Goal: Task Accomplishment & Management: Manage account settings

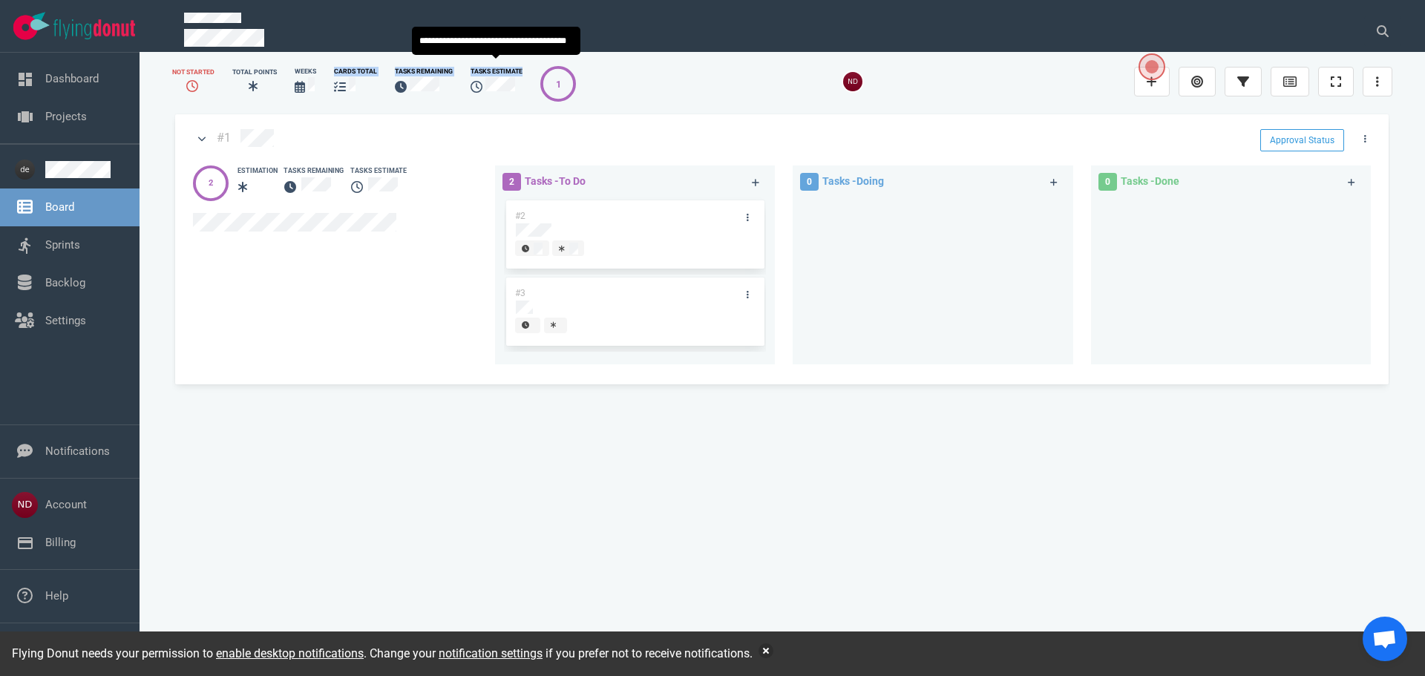
drag, startPoint x: 325, startPoint y: 72, endPoint x: 517, endPoint y: 97, distance: 193.1
click at [517, 97] on div "Not Started Total Points Weeks cards total Tasks Remaining Tasks Estimate 1" at bounding box center [374, 81] width 422 height 47
click at [517, 97] on div "Tasks Estimate" at bounding box center [497, 81] width 70 height 47
drag, startPoint x: 631, startPoint y: 77, endPoint x: 159, endPoint y: 100, distance: 472.7
click at [159, 100] on div "Not Started Total Points Weeks cards total Tasks Remaining Tasks Estimate 1 #1 …" at bounding box center [782, 361] width 1250 height 606
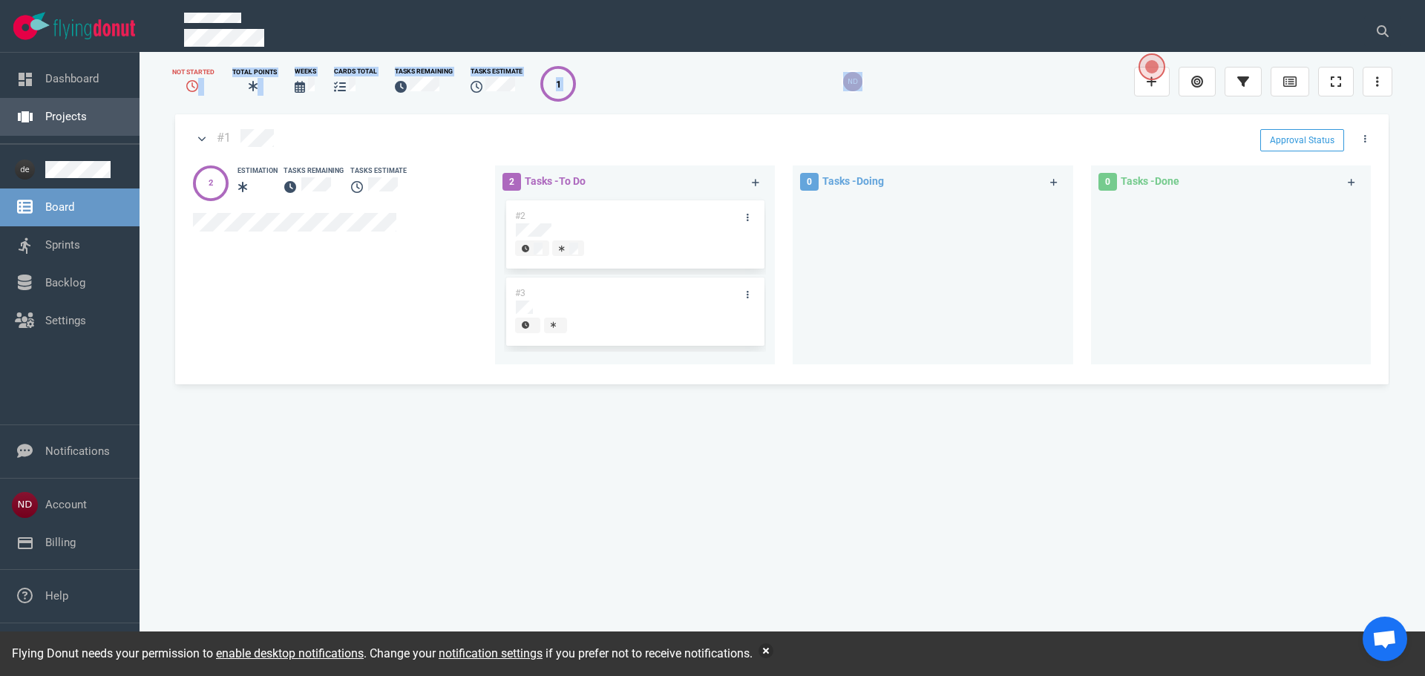
click at [68, 118] on link "Projects" at bounding box center [66, 116] width 42 height 13
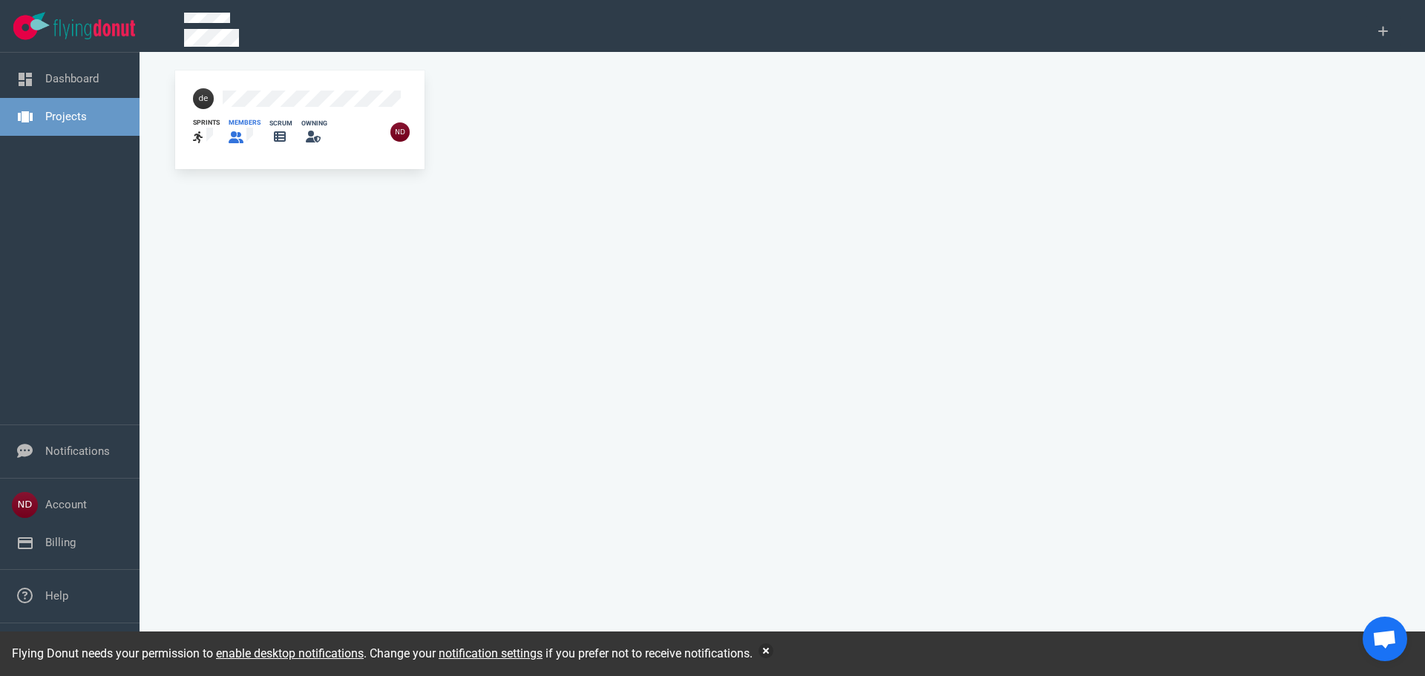
click at [237, 135] on icon at bounding box center [236, 137] width 15 height 12
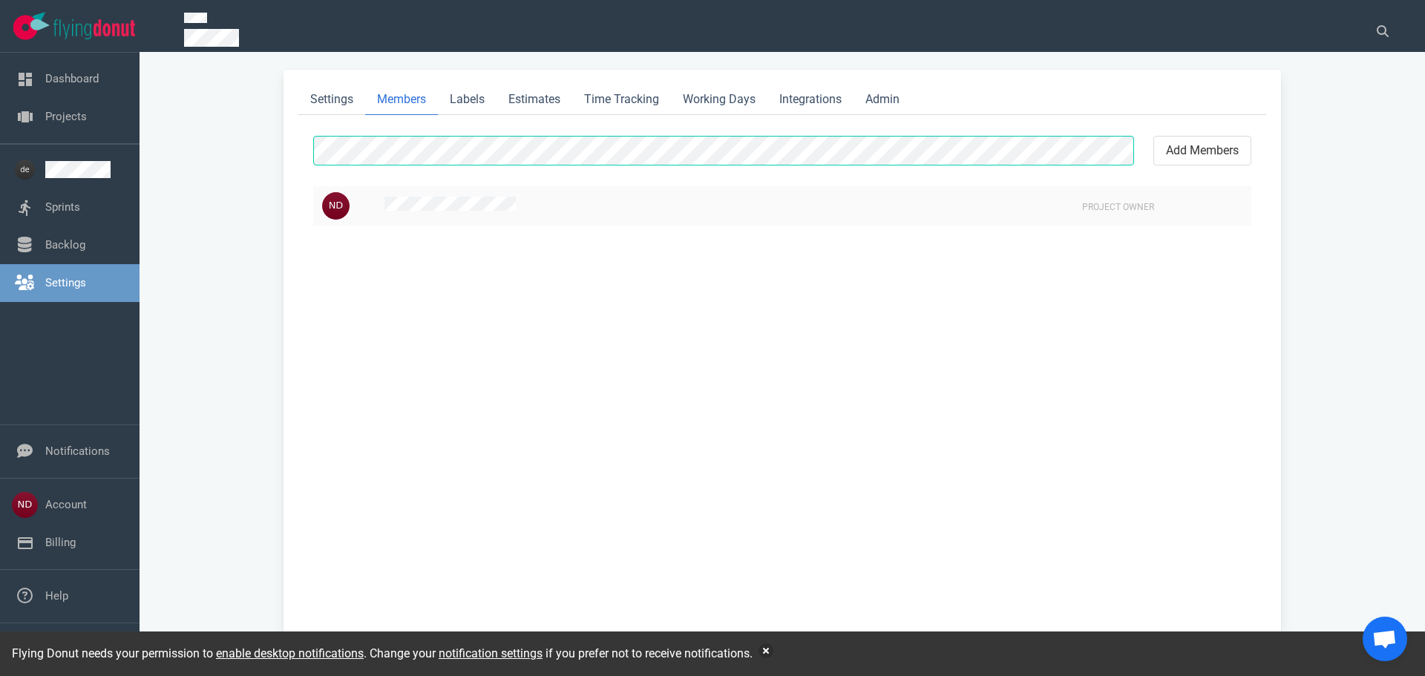
click at [1095, 206] on span "Project Owner" at bounding box center [1118, 207] width 72 height 10
drag, startPoint x: 1163, startPoint y: 209, endPoint x: 1064, endPoint y: 209, distance: 98.7
click at [1064, 209] on tr "Project Owner" at bounding box center [782, 205] width 938 height 39
click at [1191, 152] on button "add members" at bounding box center [1203, 151] width 98 height 30
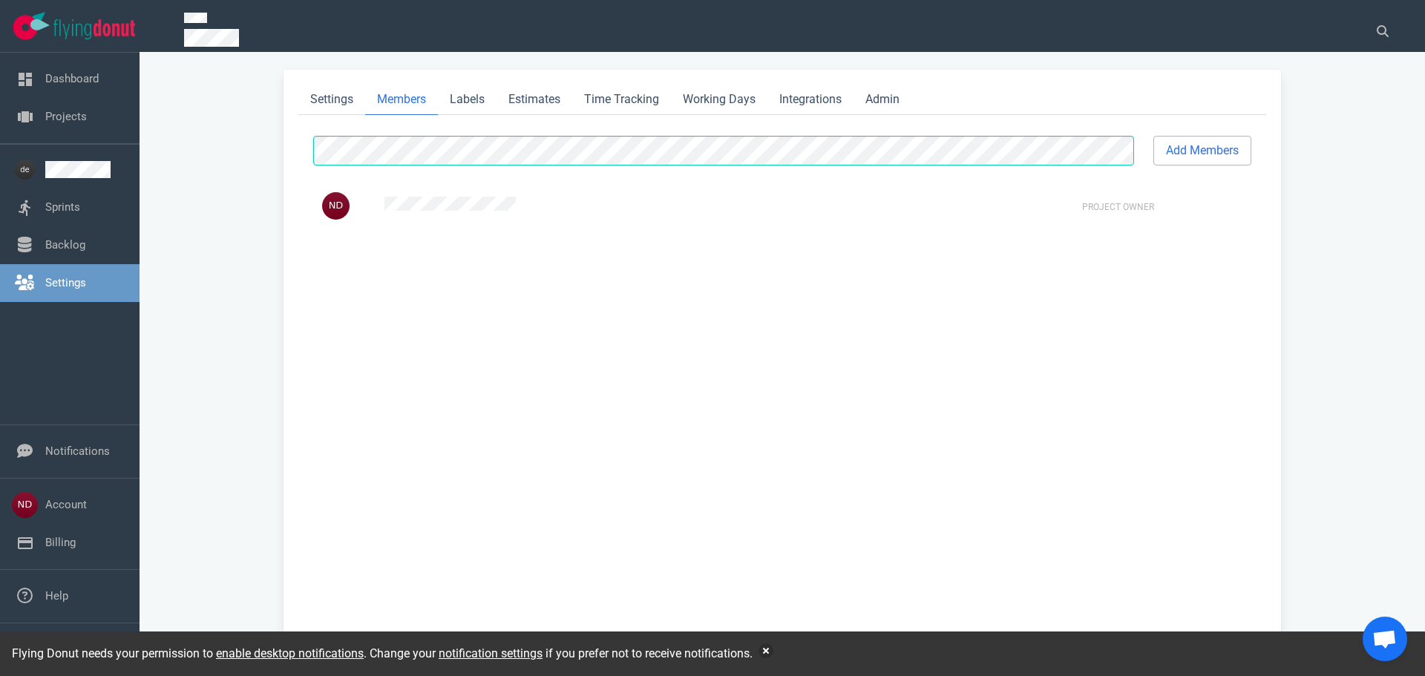
select select "2"
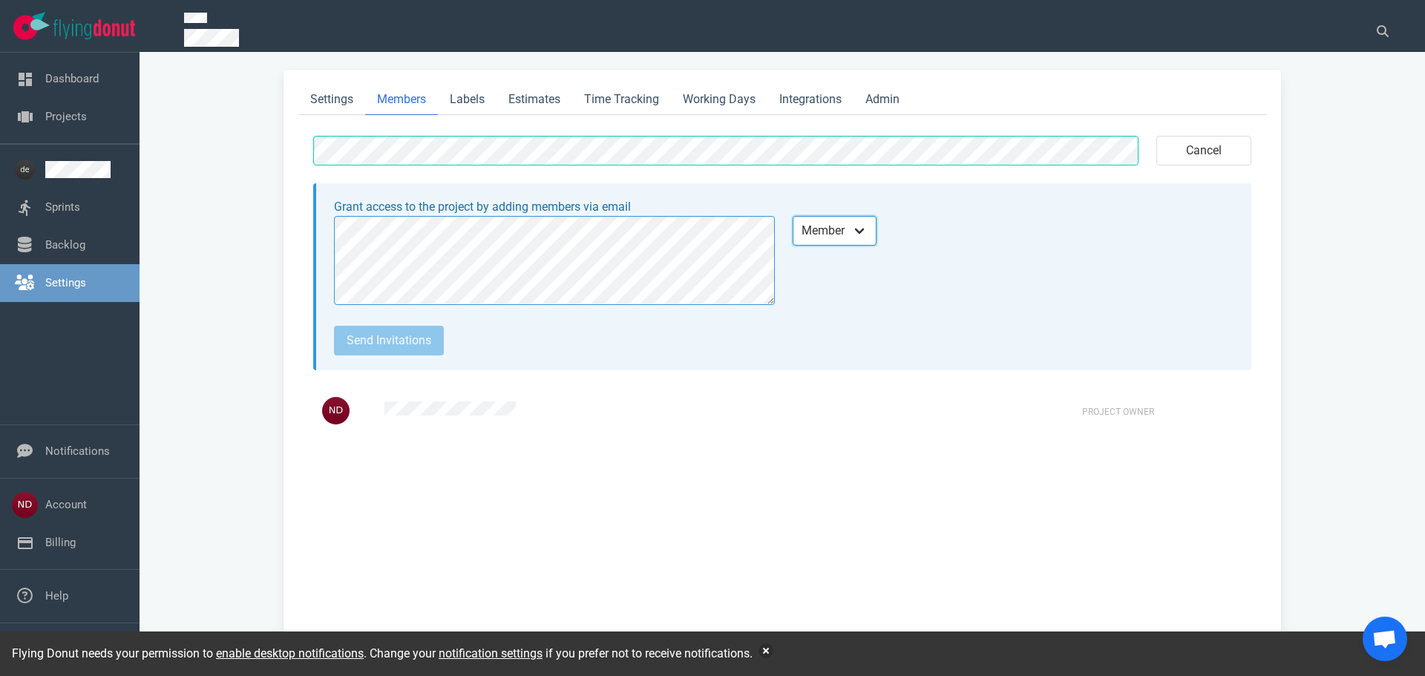
click at [866, 229] on select "Admin Member Follower" at bounding box center [835, 231] width 84 height 30
click at [978, 342] on div "Send invitations" at bounding box center [784, 341] width 900 height 30
click at [860, 235] on select "Admin Member Follower" at bounding box center [835, 231] width 84 height 30
click at [1005, 301] on div "Admin Member Follower" at bounding box center [1013, 260] width 459 height 107
click at [845, 238] on select "Admin Member Follower" at bounding box center [835, 231] width 84 height 30
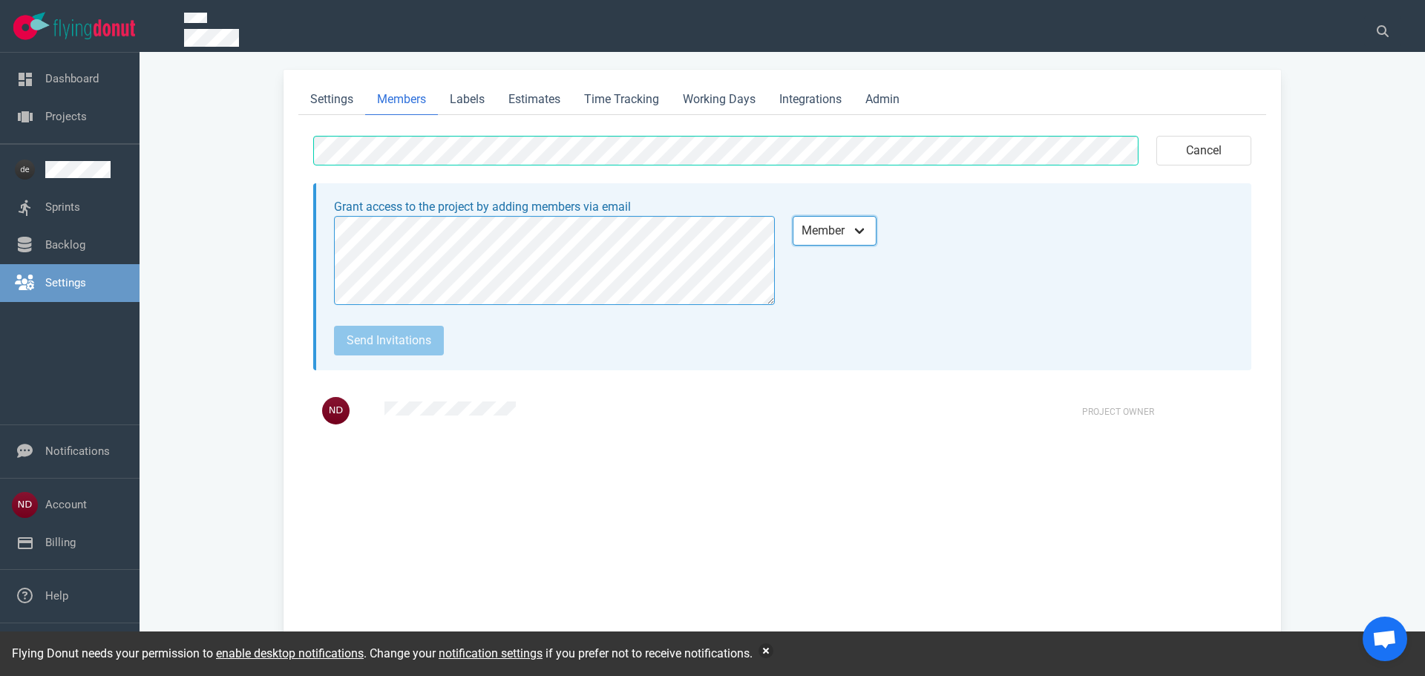
click at [845, 238] on select "Admin Member Follower" at bounding box center [835, 231] width 84 height 30
click at [846, 232] on select "Admin Member Follower" at bounding box center [835, 231] width 84 height 30
click at [85, 247] on link "Backlog" at bounding box center [65, 244] width 40 height 13
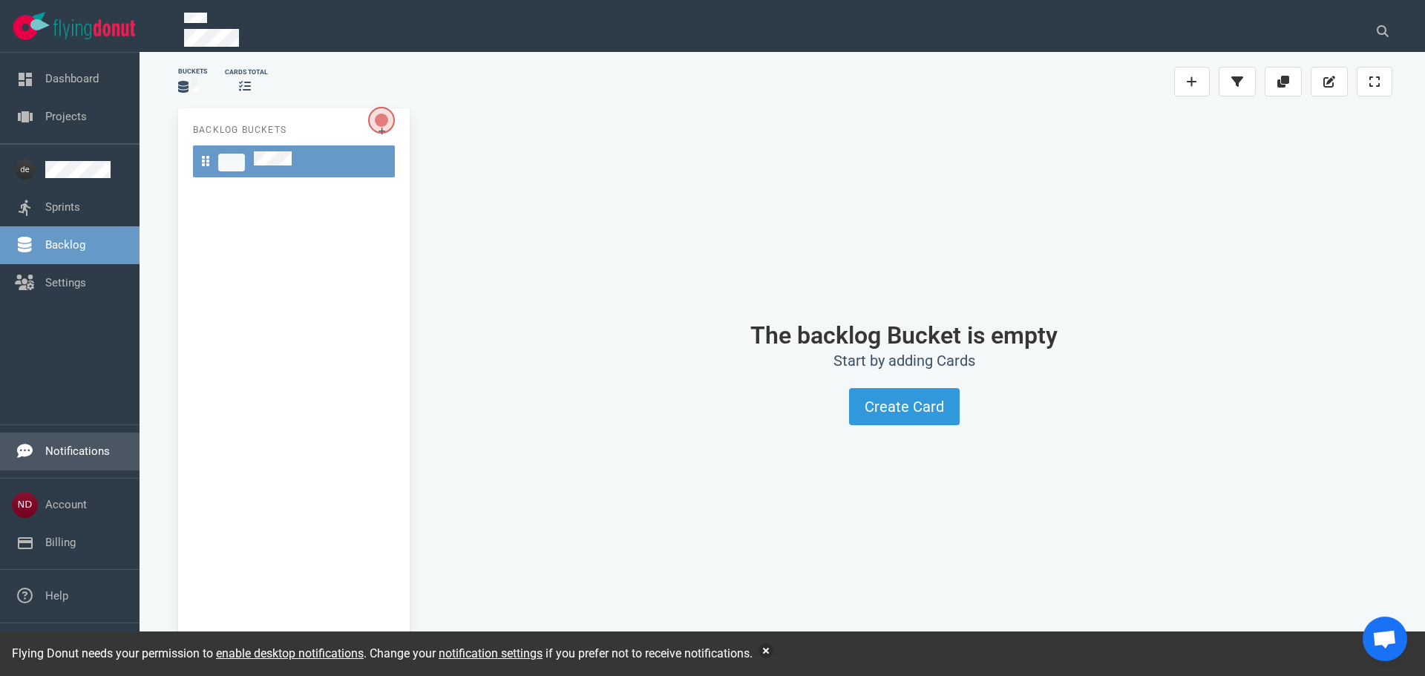
drag, startPoint x: 701, startPoint y: 169, endPoint x: 76, endPoint y: 451, distance: 685.8
click at [76, 451] on link "Notifications" at bounding box center [77, 451] width 65 height 13
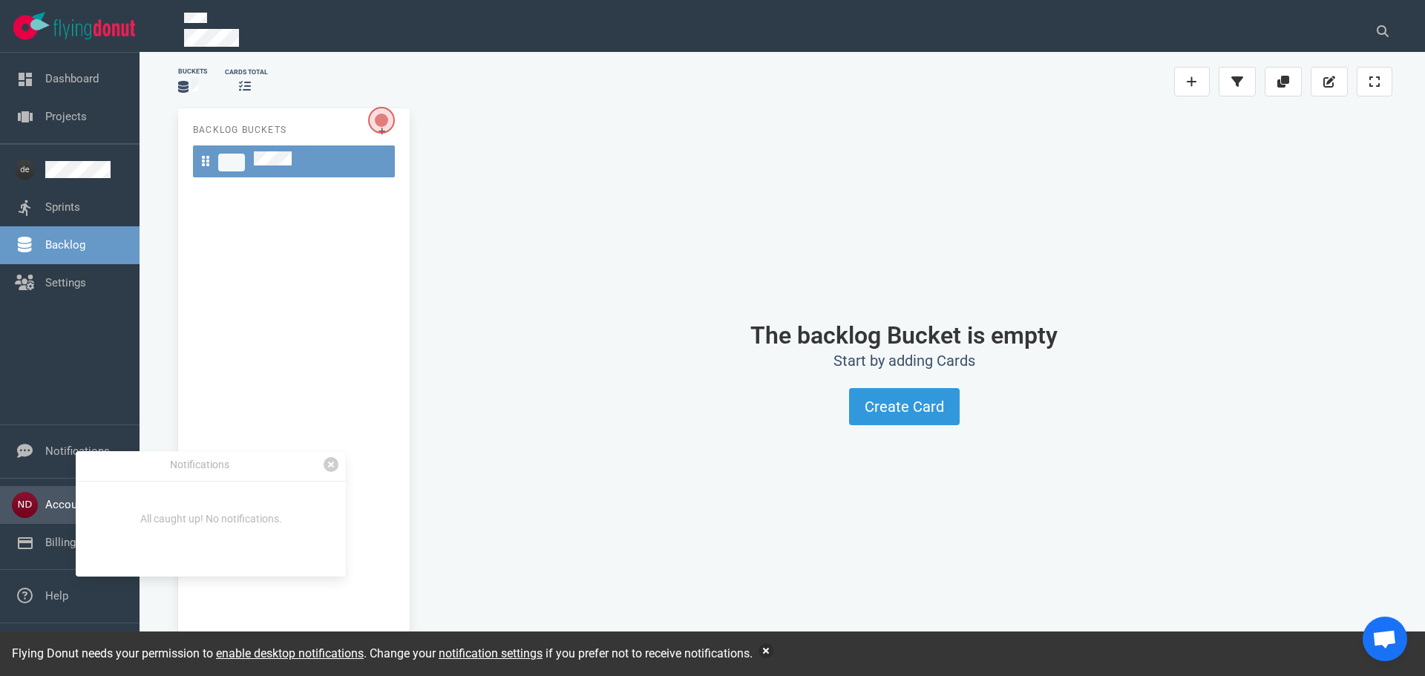
click at [55, 498] on link "Account" at bounding box center [66, 504] width 42 height 13
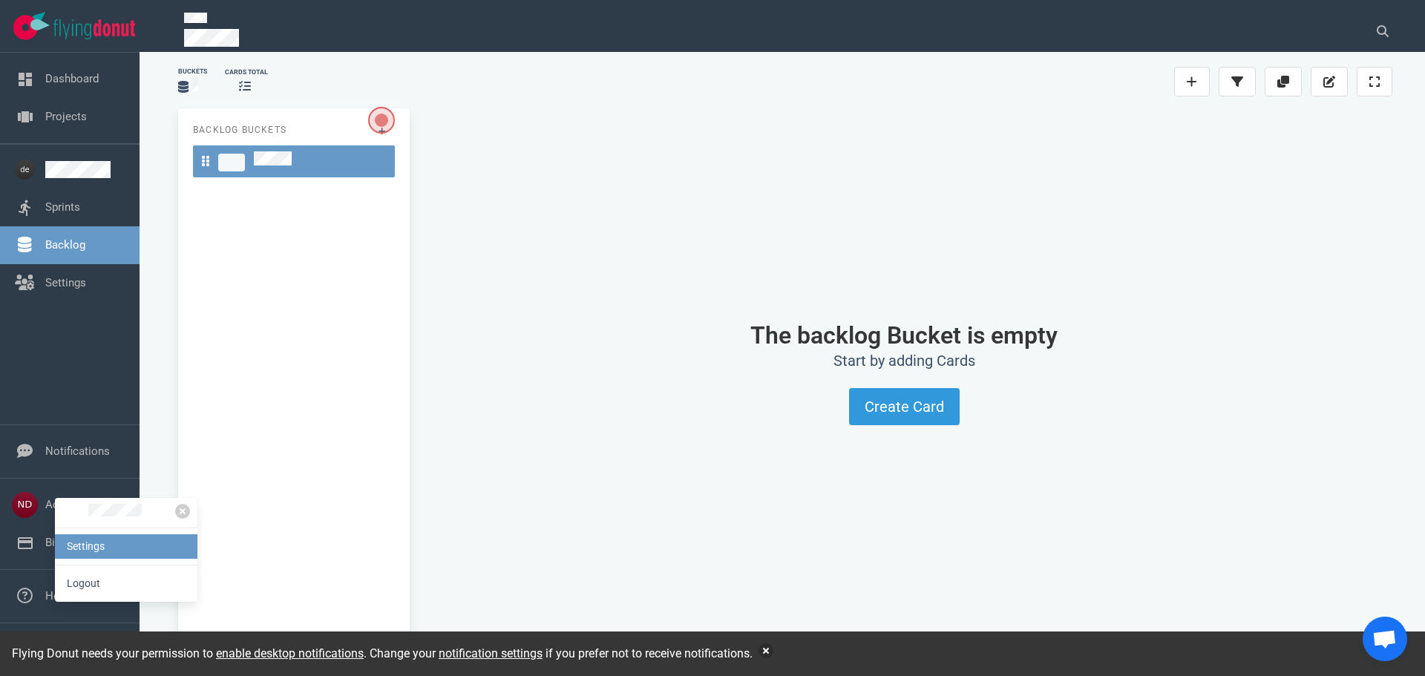
click at [116, 549] on link "Settings" at bounding box center [126, 546] width 143 height 24
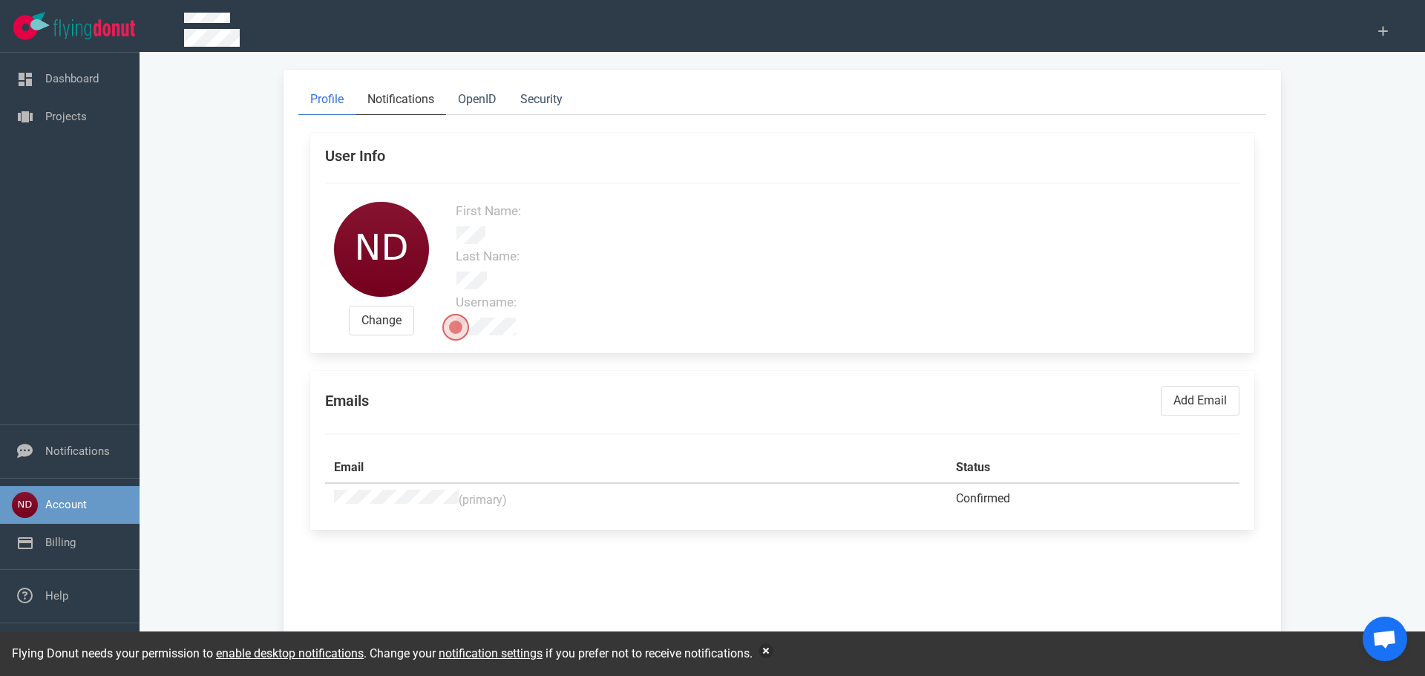
click at [405, 102] on link "Notifications" at bounding box center [401, 100] width 91 height 30
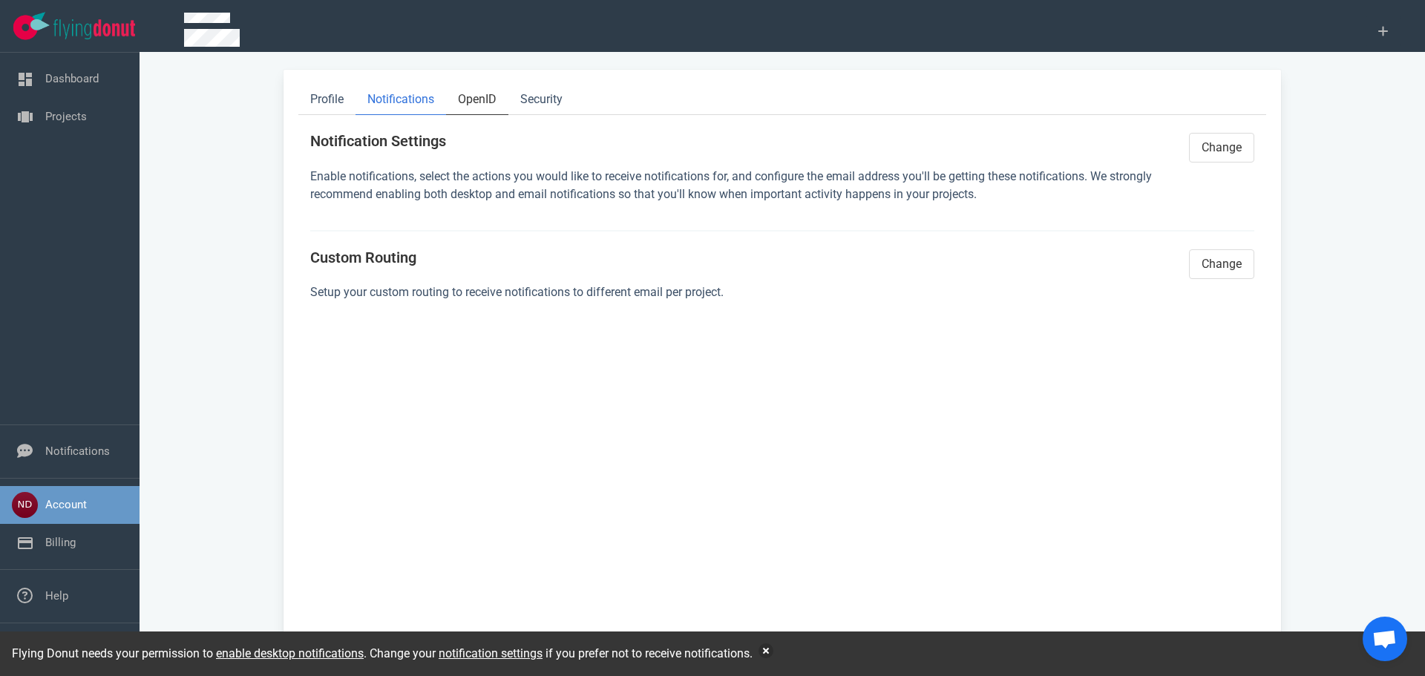
click at [471, 99] on link "OpenID" at bounding box center [477, 100] width 62 height 30
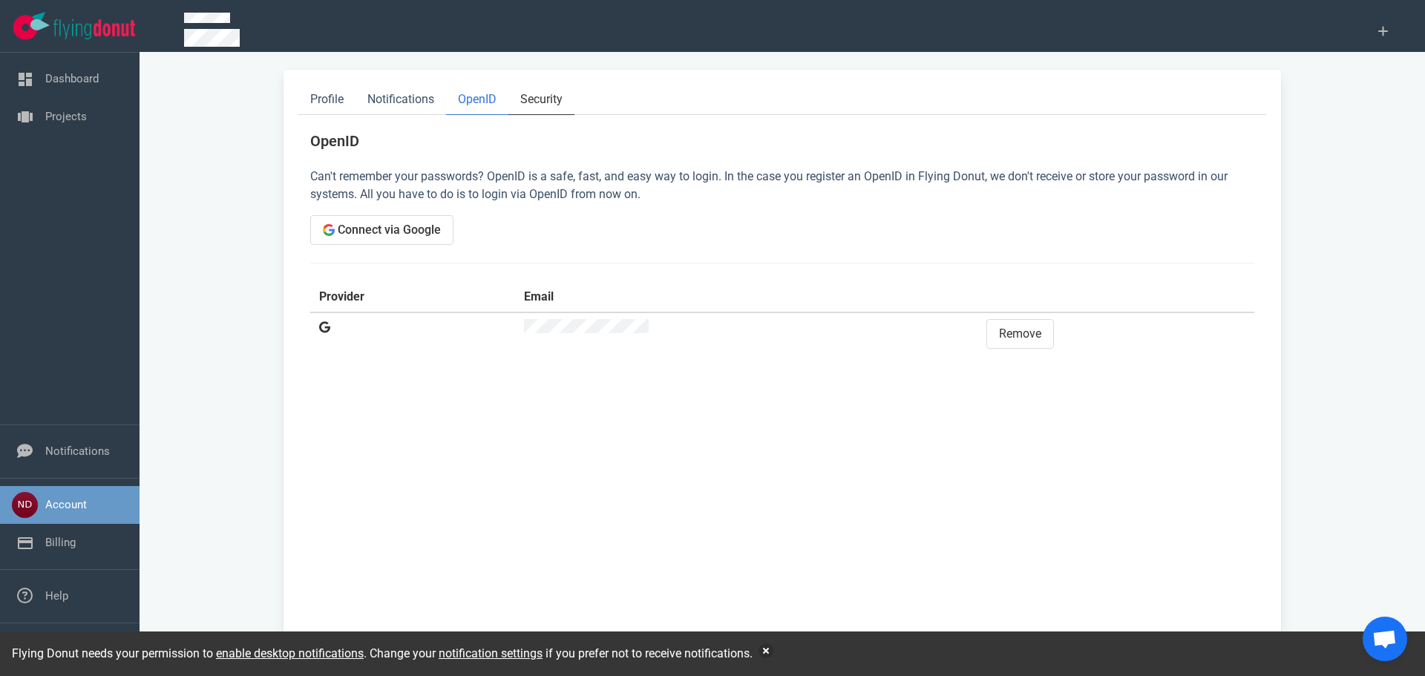
click at [533, 102] on link "Security" at bounding box center [542, 100] width 66 height 30
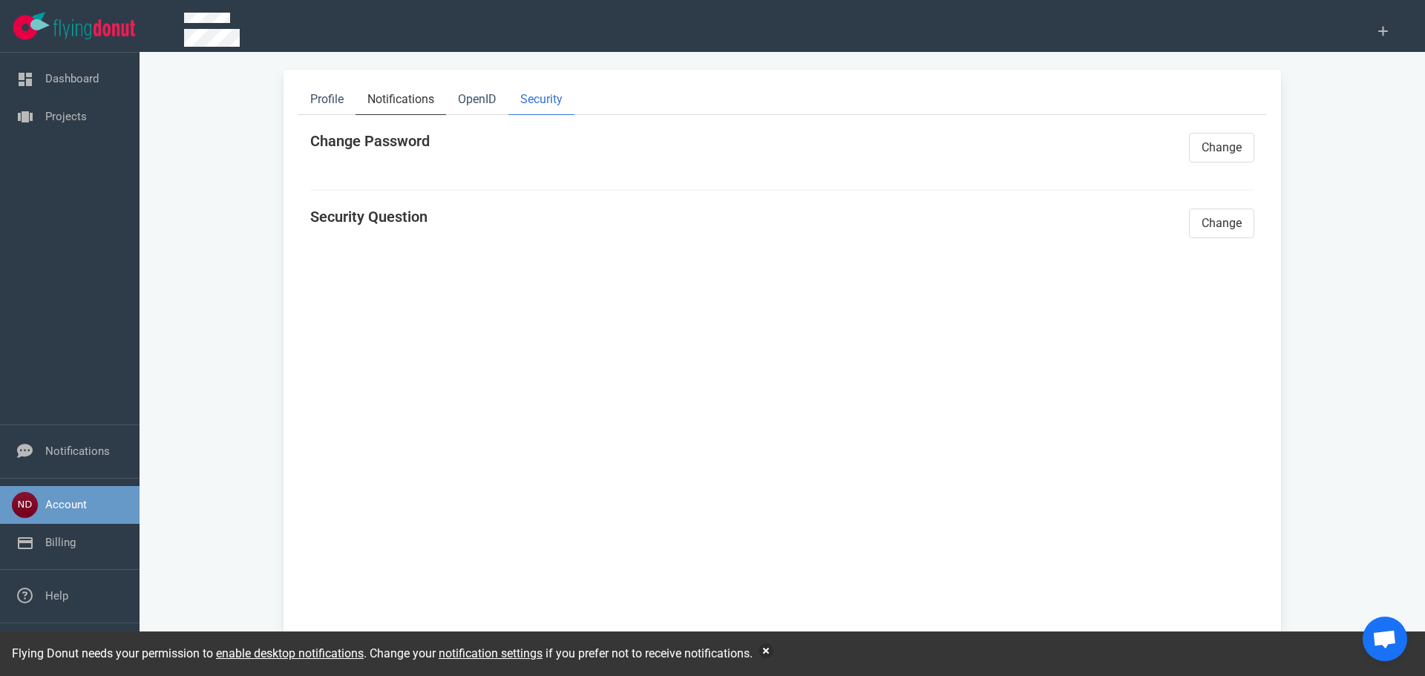
click at [396, 98] on link "Notifications" at bounding box center [401, 100] width 91 height 30
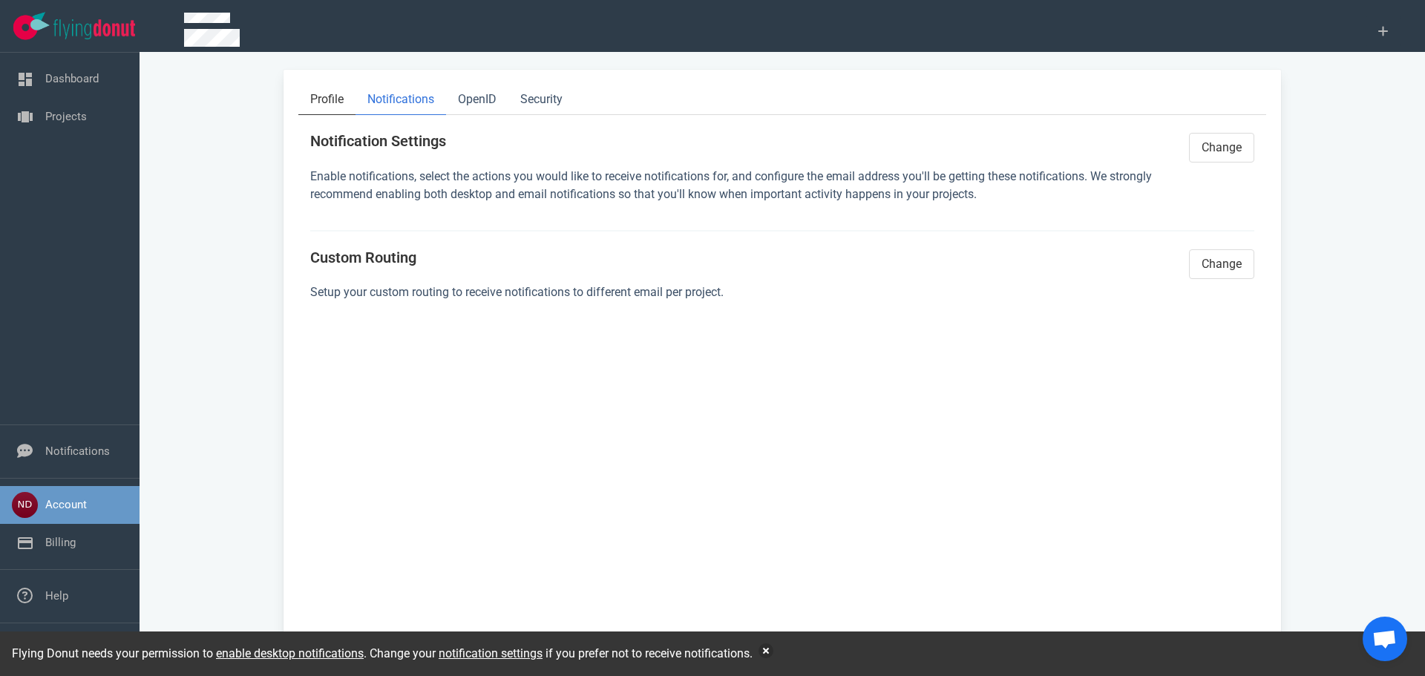
click at [324, 98] on link "Profile" at bounding box center [326, 100] width 57 height 30
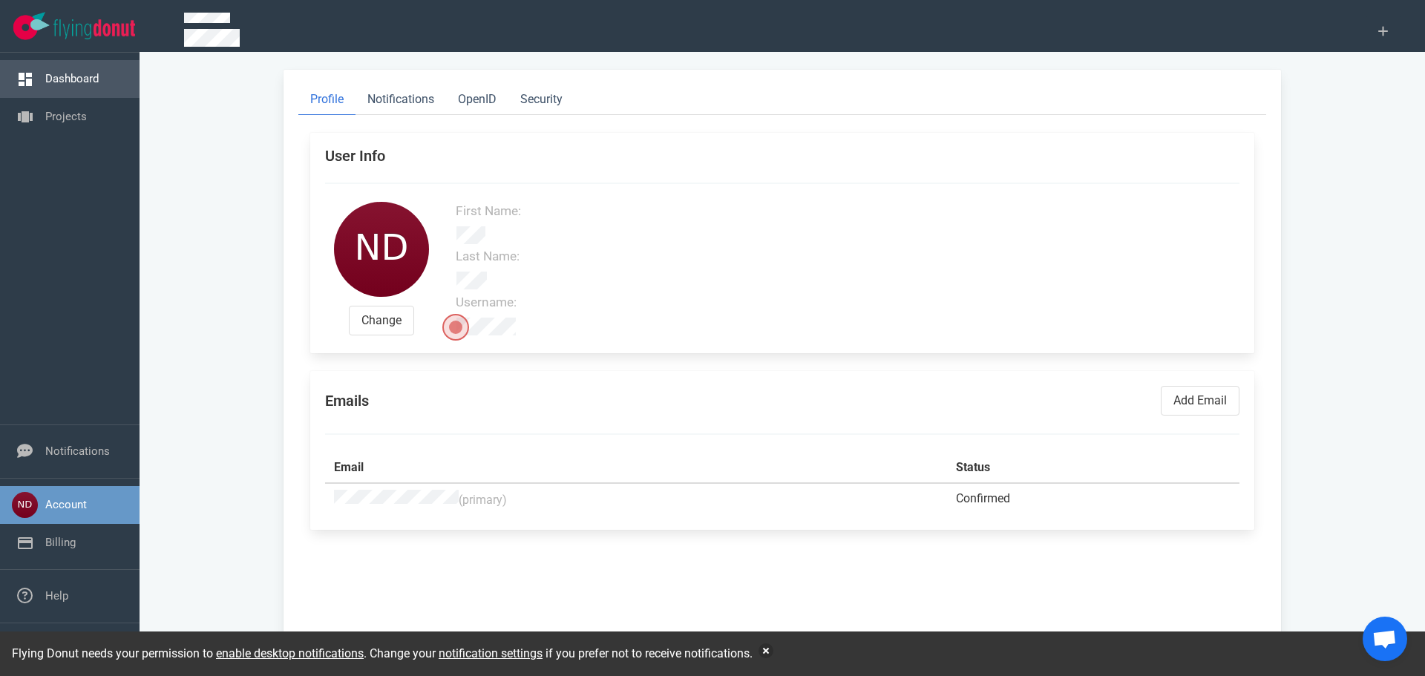
click at [77, 83] on link "Dashboard" at bounding box center [71, 78] width 53 height 13
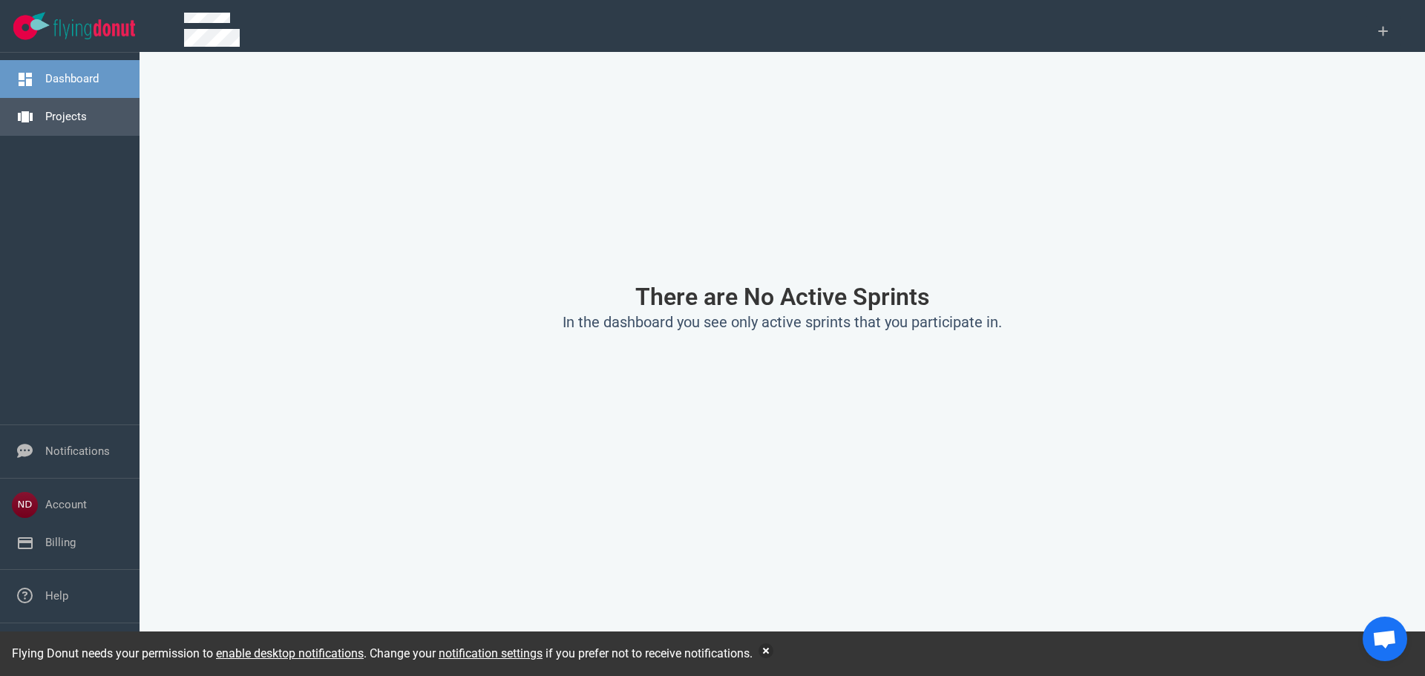
click at [68, 110] on link "Projects" at bounding box center [66, 116] width 42 height 13
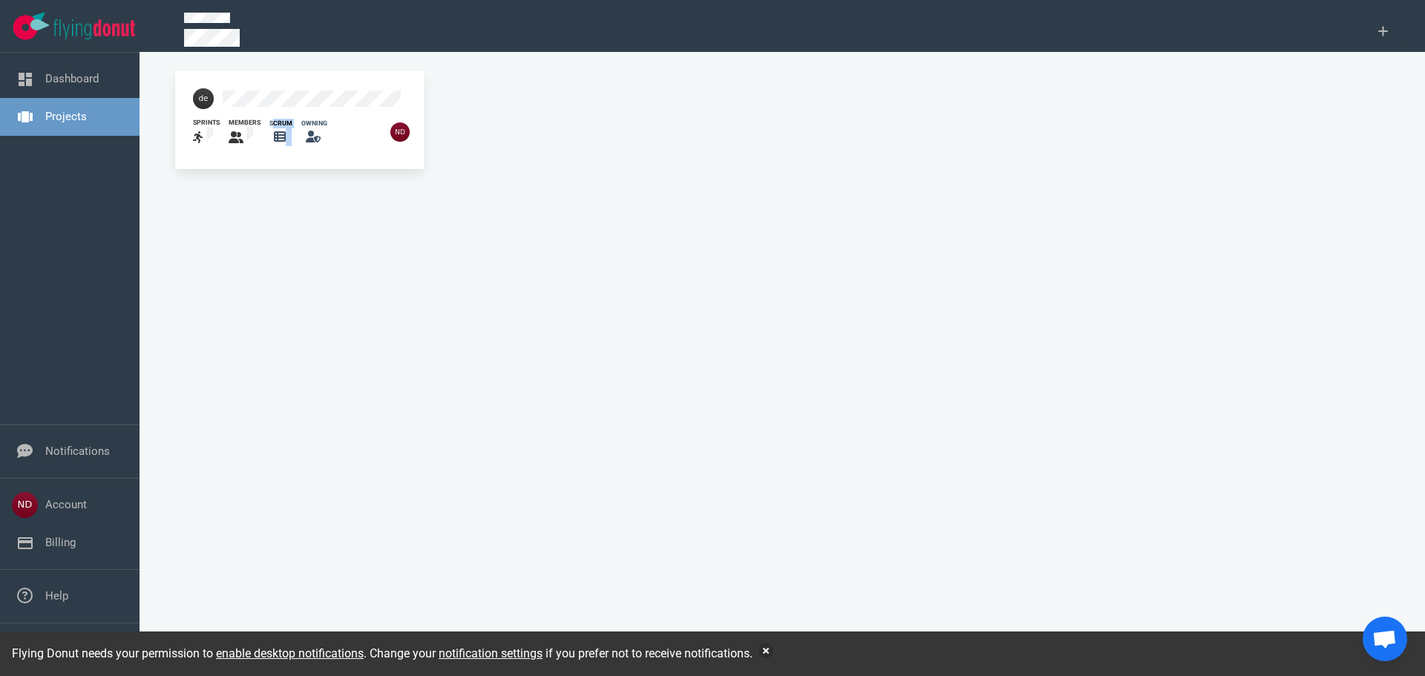
drag, startPoint x: 272, startPoint y: 120, endPoint x: 296, endPoint y: 121, distance: 24.5
click at [296, 121] on div "sprints members scrum owning" at bounding box center [300, 132] width 232 height 47
click at [330, 123] on div at bounding box center [358, 132] width 62 height 18
click at [312, 122] on div "owning" at bounding box center [314, 124] width 26 height 10
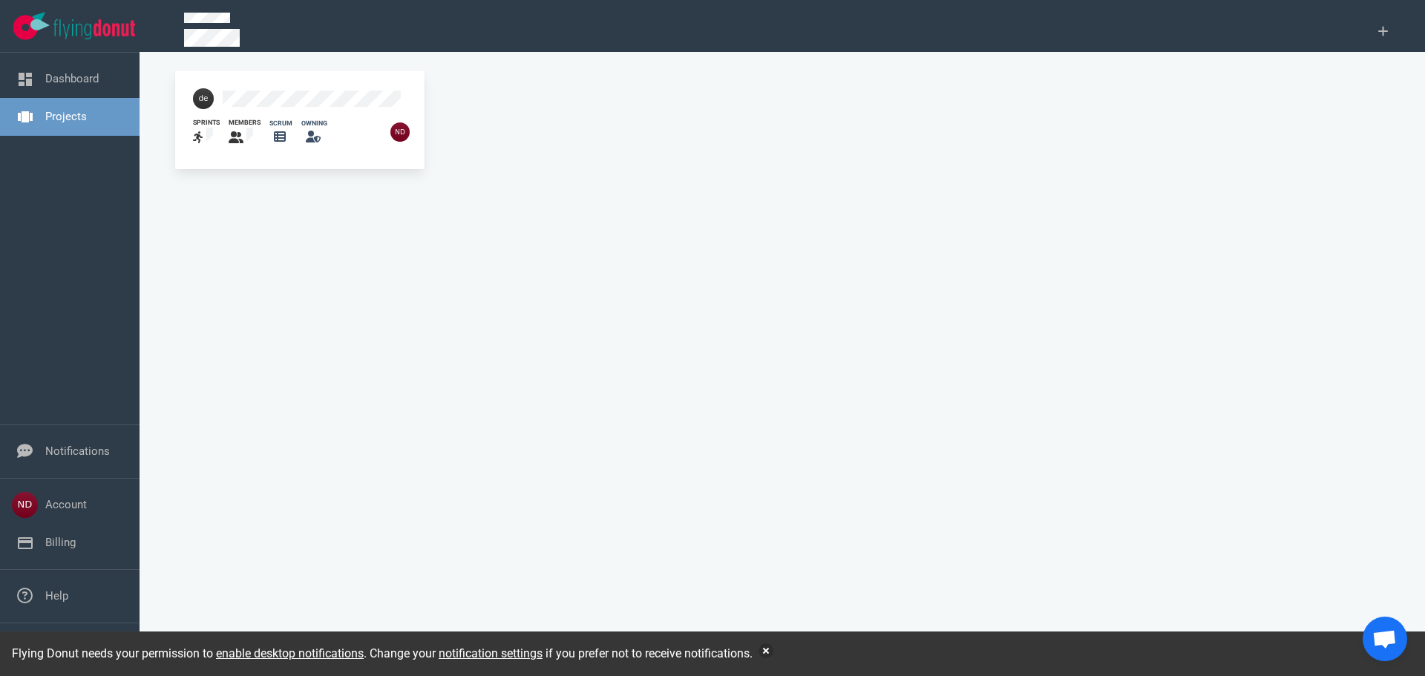
click at [311, 136] on icon at bounding box center [313, 137] width 15 height 12
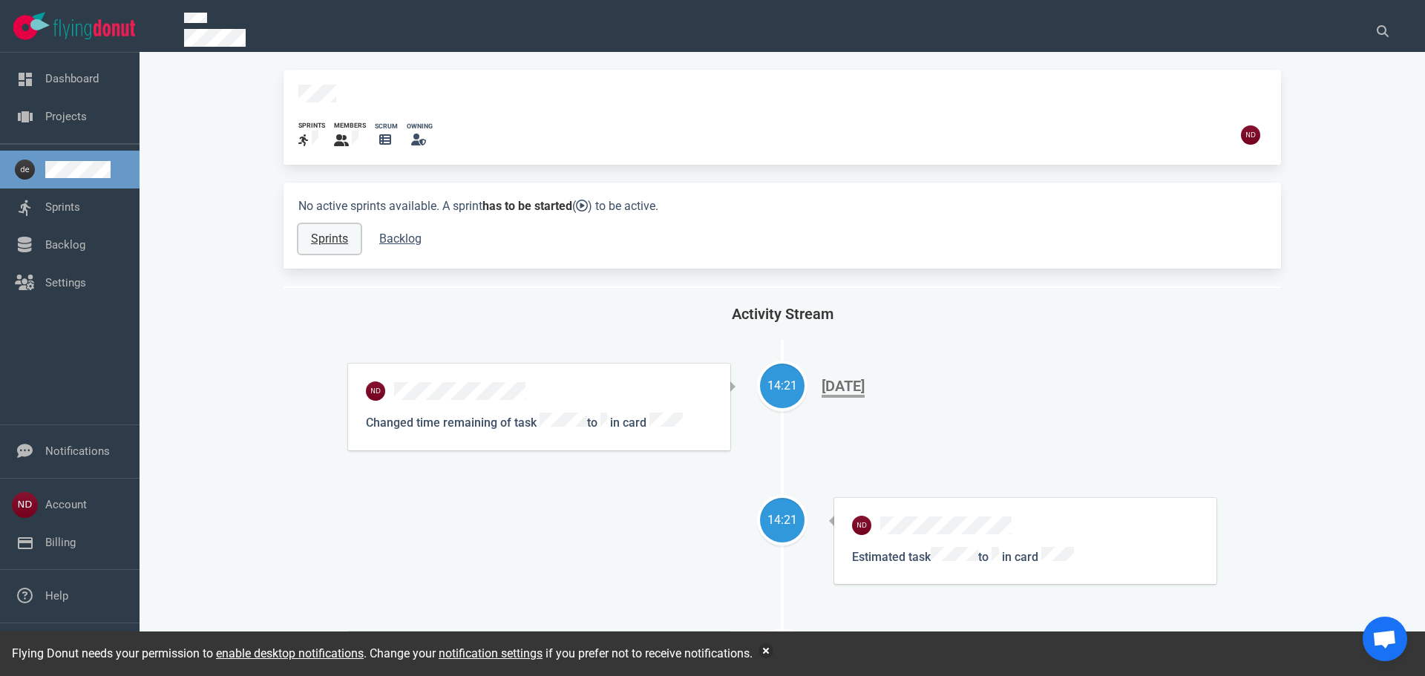
click at [336, 234] on link "Sprints" at bounding box center [329, 239] width 62 height 30
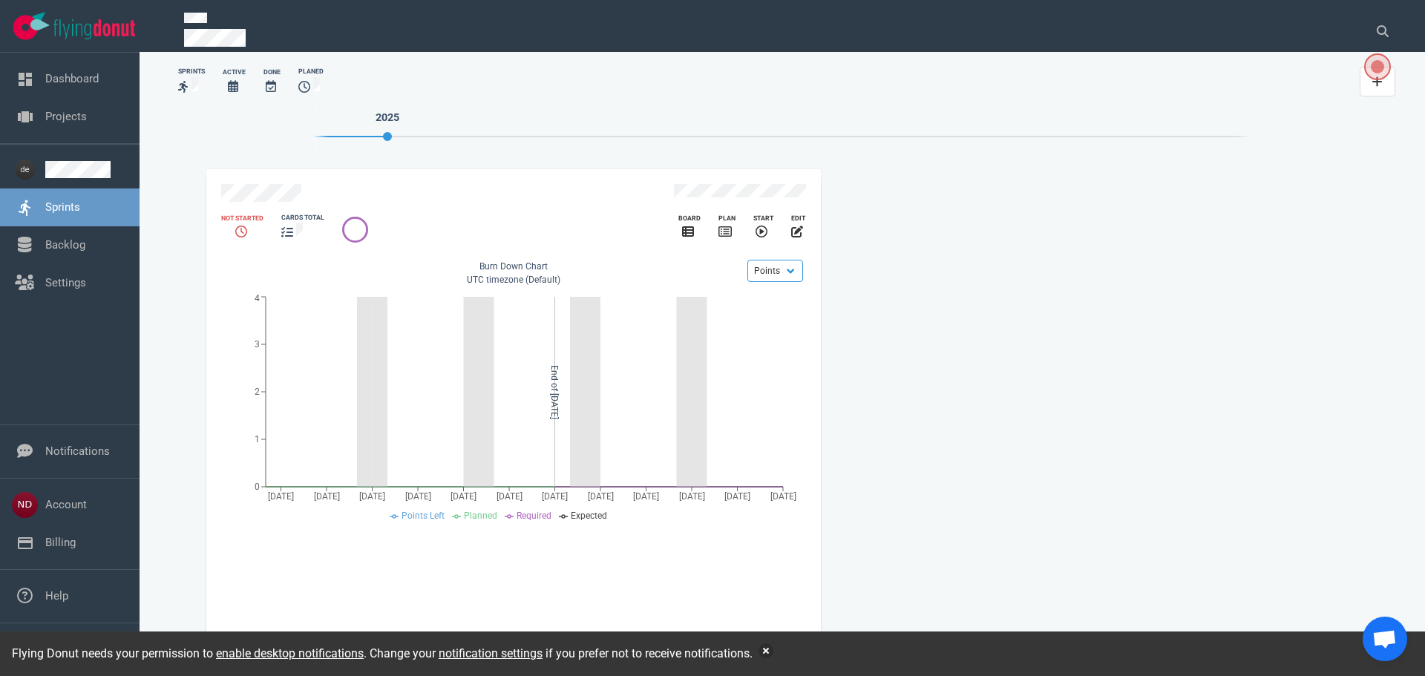
click at [188, 85] on icon at bounding box center [183, 87] width 10 height 12
click at [189, 70] on div "Sprints" at bounding box center [191, 72] width 27 height 10
click at [387, 135] on span at bounding box center [387, 136] width 9 height 9
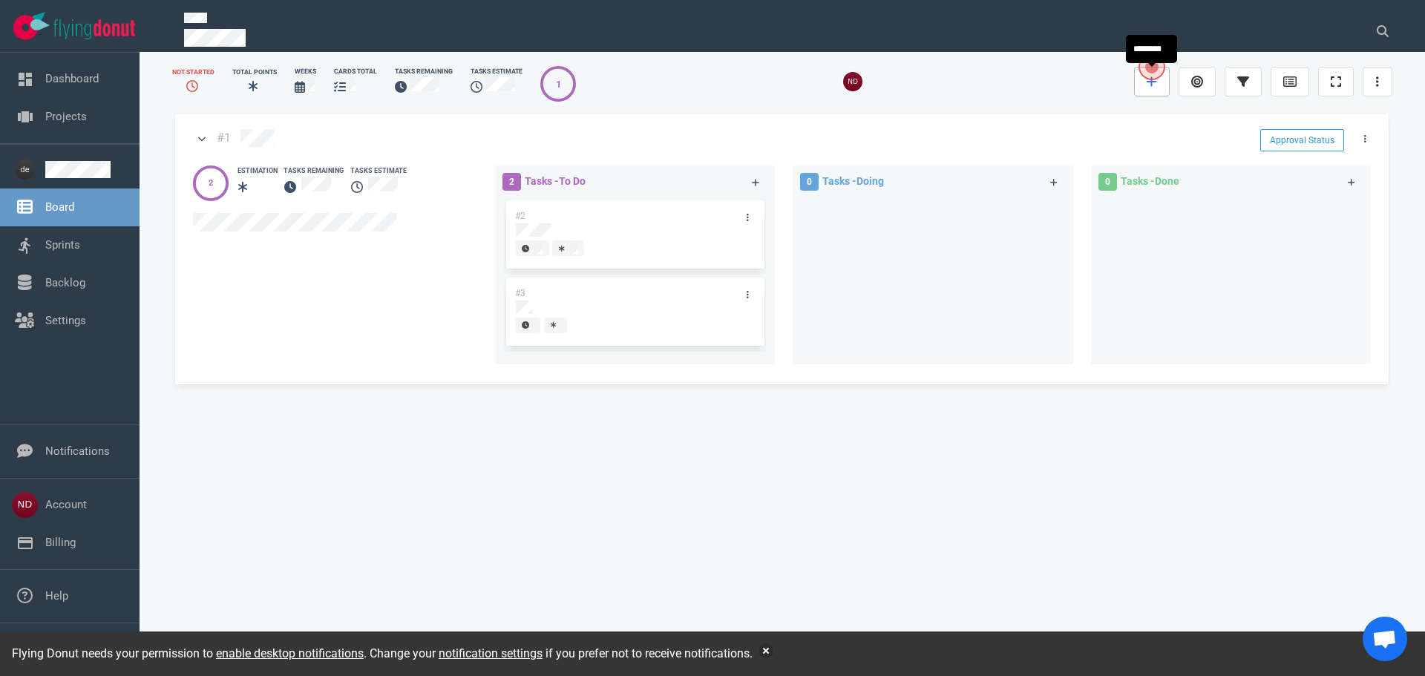
click at [1154, 86] on icon at bounding box center [1152, 82] width 10 height 12
click at [1079, 87] on div at bounding box center [860, 81] width 532 height 19
click at [80, 245] on link "Sprints" at bounding box center [62, 244] width 35 height 13
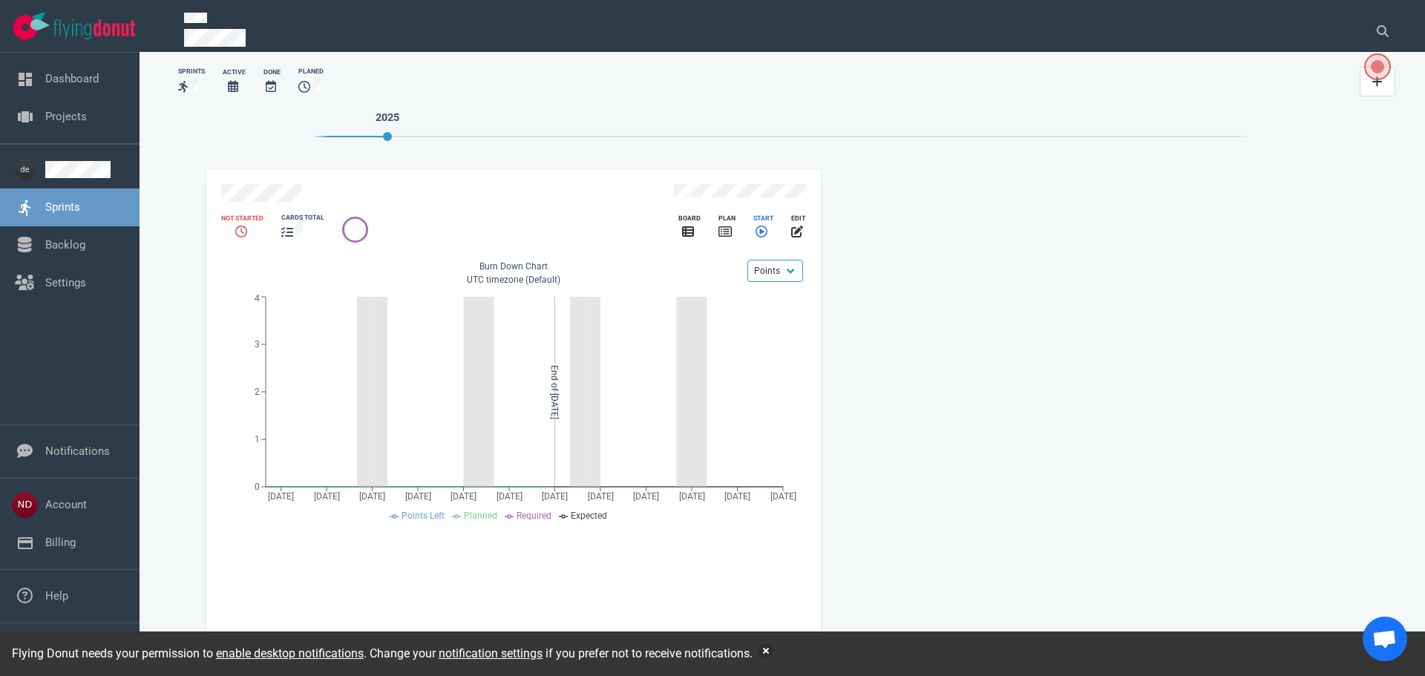
click at [762, 226] on icon "slide 1 of 1" at bounding box center [762, 232] width 12 height 12
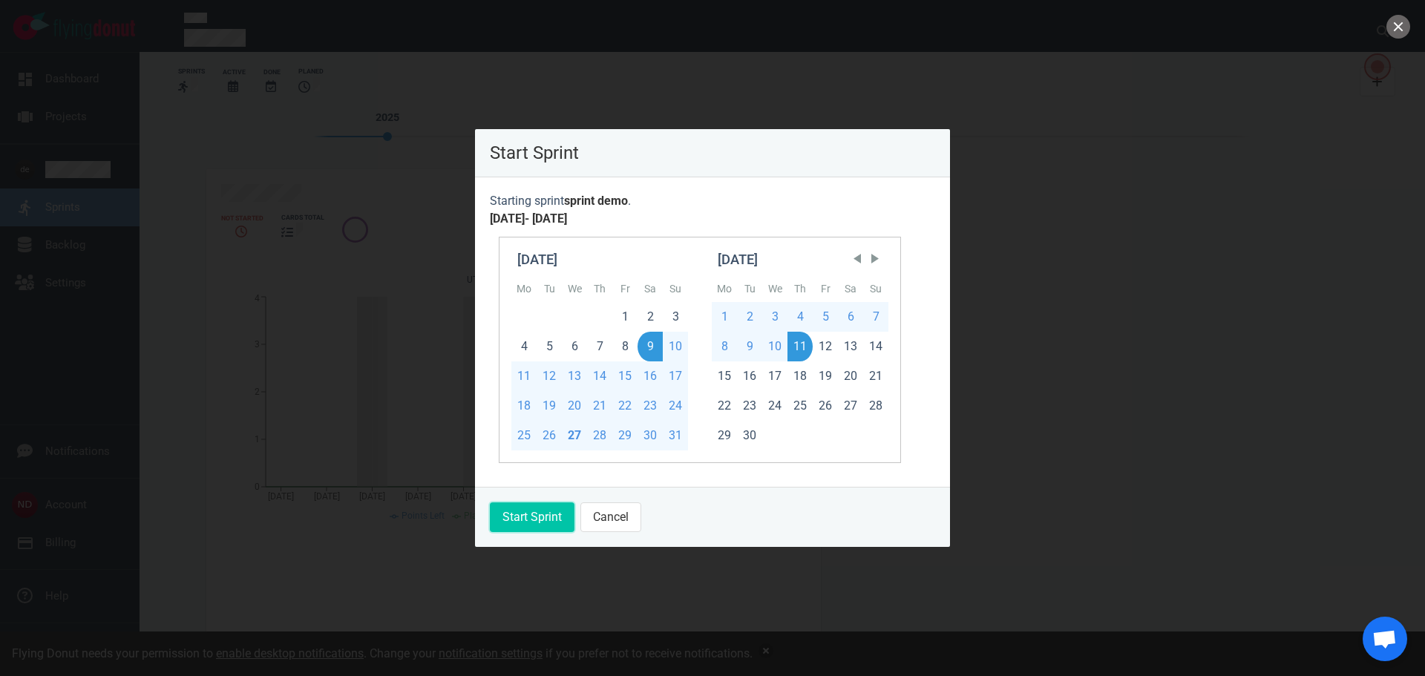
click at [524, 516] on button "Start Sprint" at bounding box center [532, 518] width 85 height 30
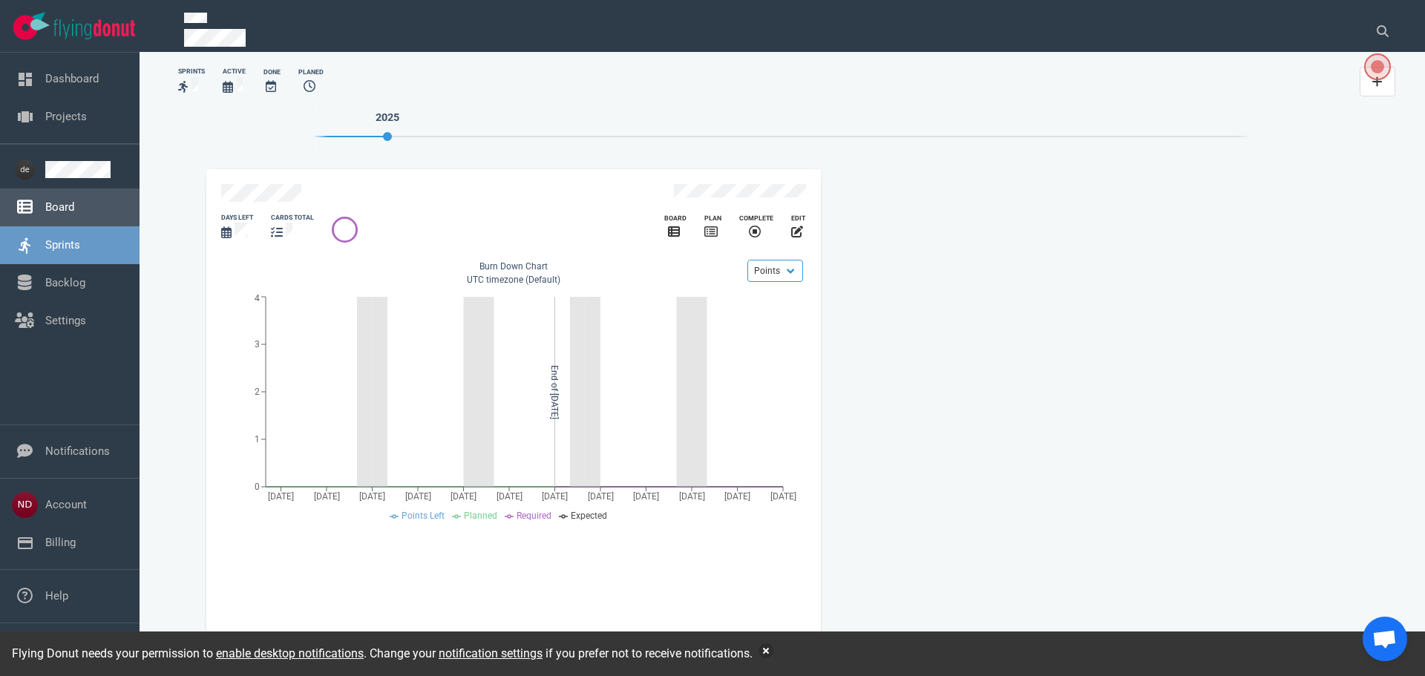
click at [74, 208] on link "Board" at bounding box center [59, 206] width 29 height 13
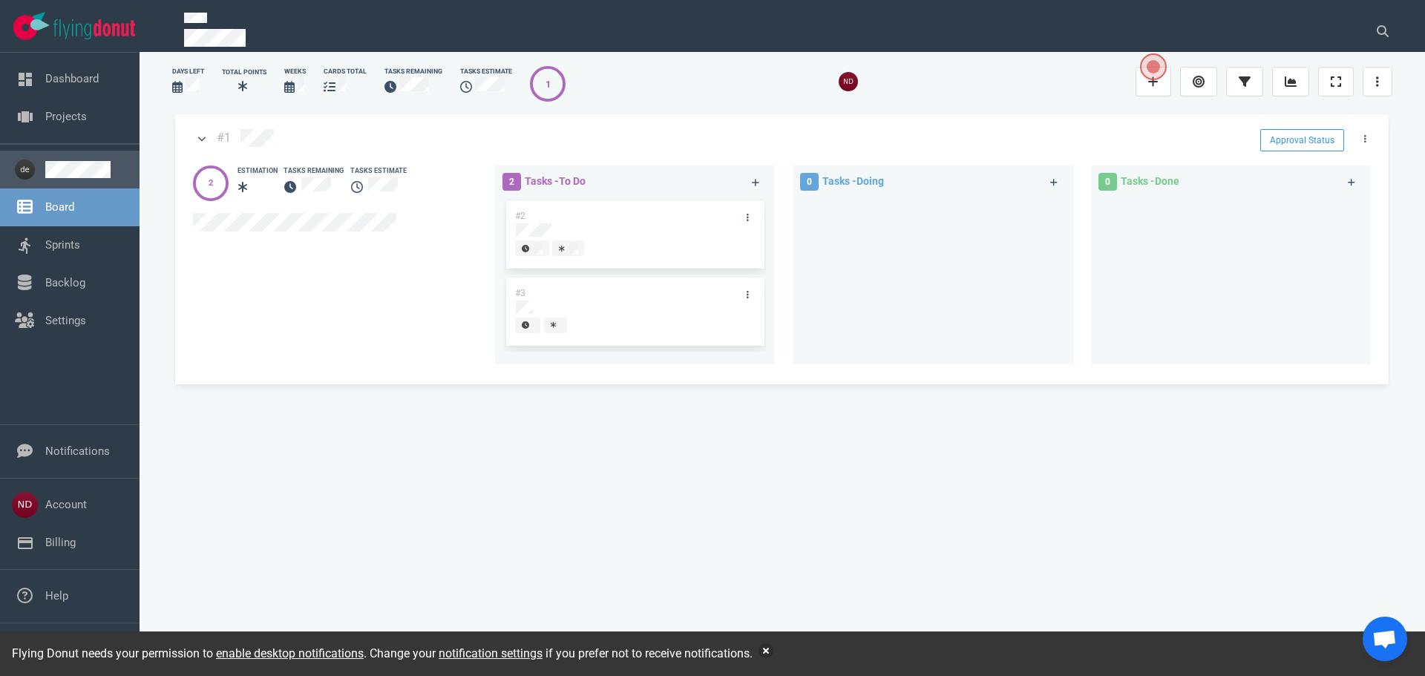
click at [85, 170] on link at bounding box center [86, 169] width 82 height 17
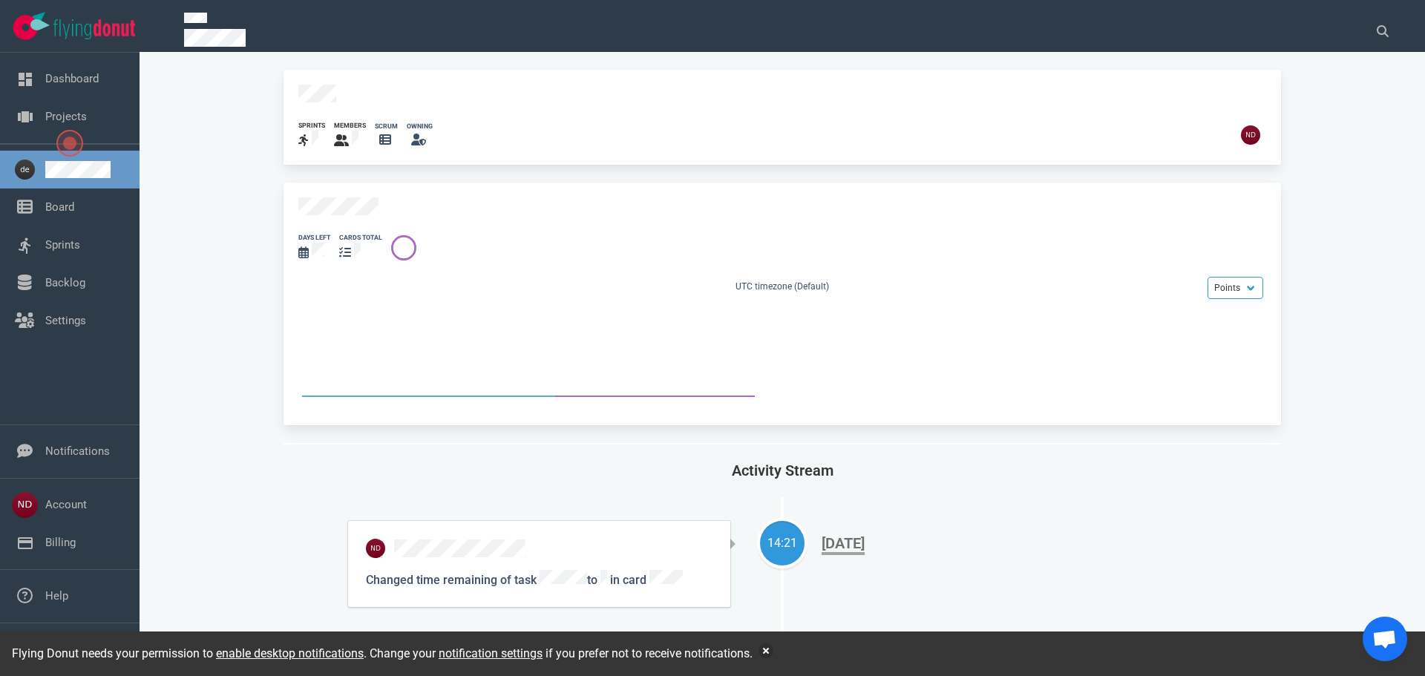
click at [349, 246] on icon at bounding box center [345, 252] width 12 height 12
click at [406, 240] on icon at bounding box center [404, 248] width 24 height 24
click at [510, 280] on div "UTC timezone (Default)" at bounding box center [782, 288] width 968 height 16
click at [1208, 277] on select "Points Hours" at bounding box center [1236, 288] width 56 height 22
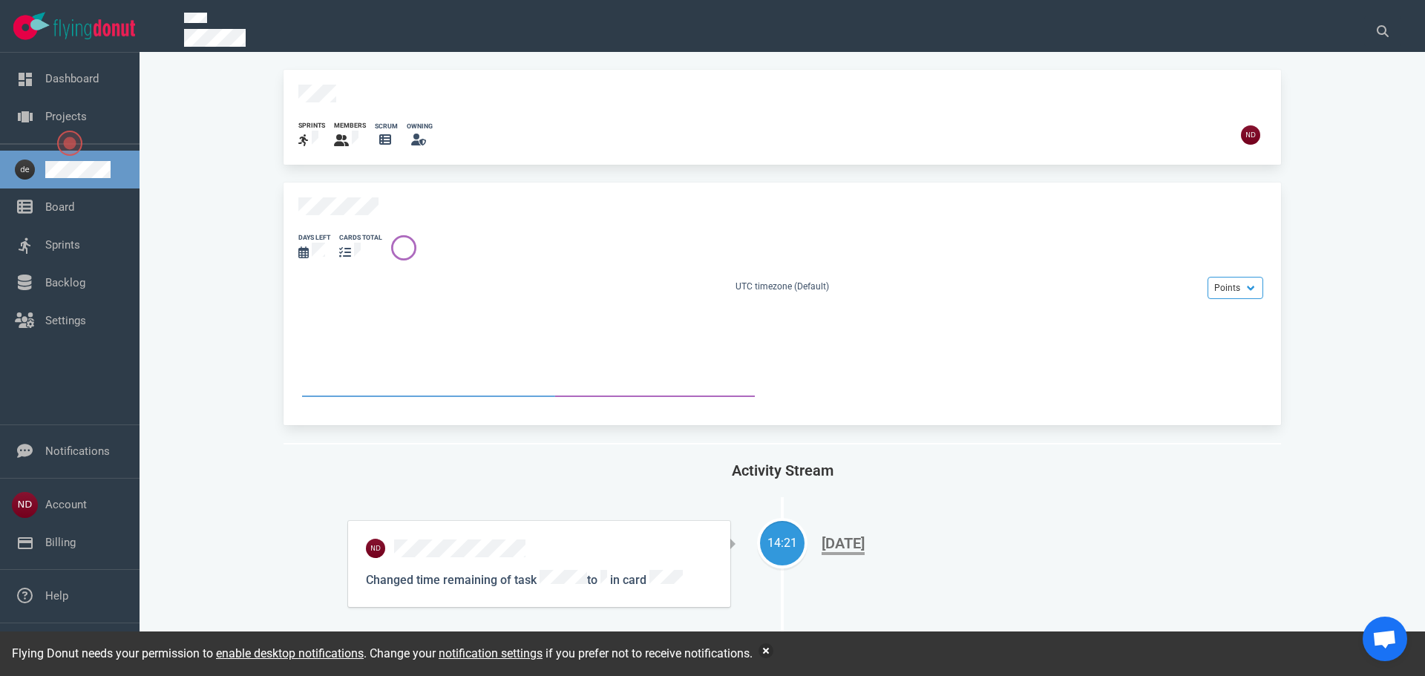
click at [71, 140] on span "Open the dialog" at bounding box center [69, 143] width 25 height 25
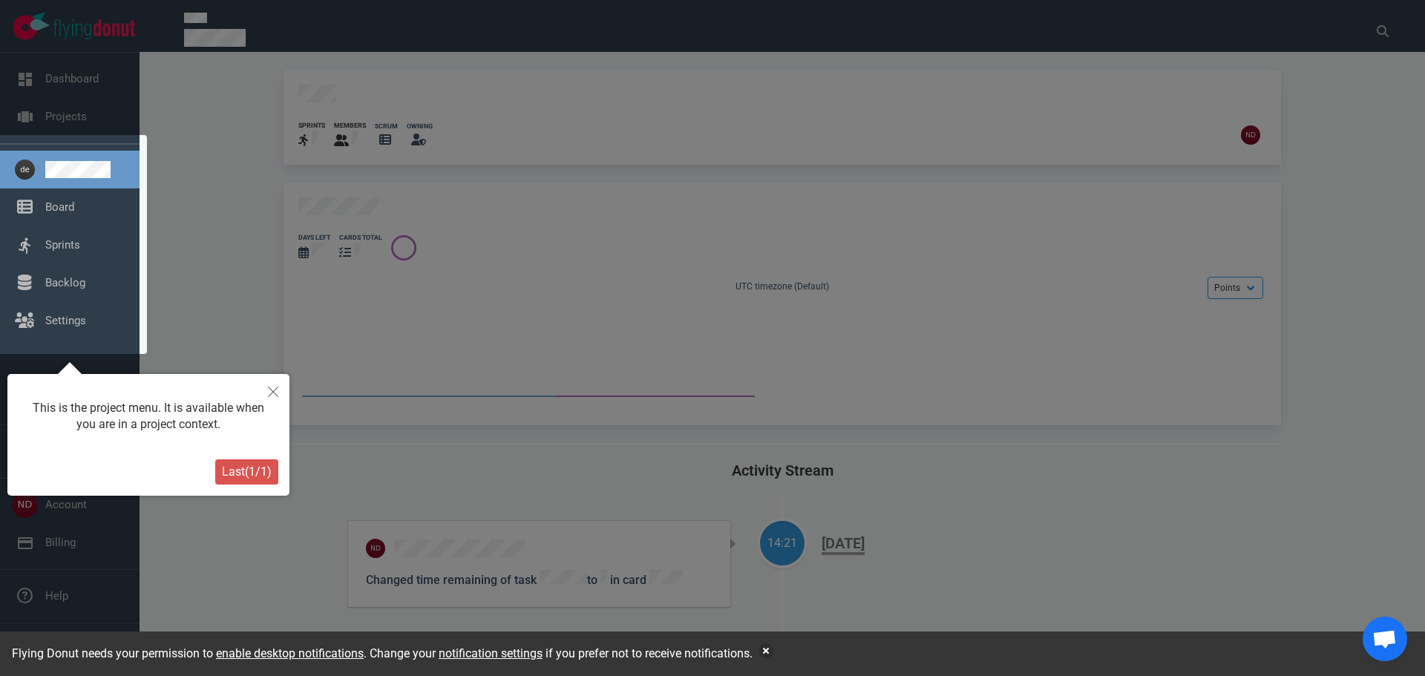
click at [263, 465] on span "Last ( 1 / 1 )" at bounding box center [247, 472] width 50 height 14
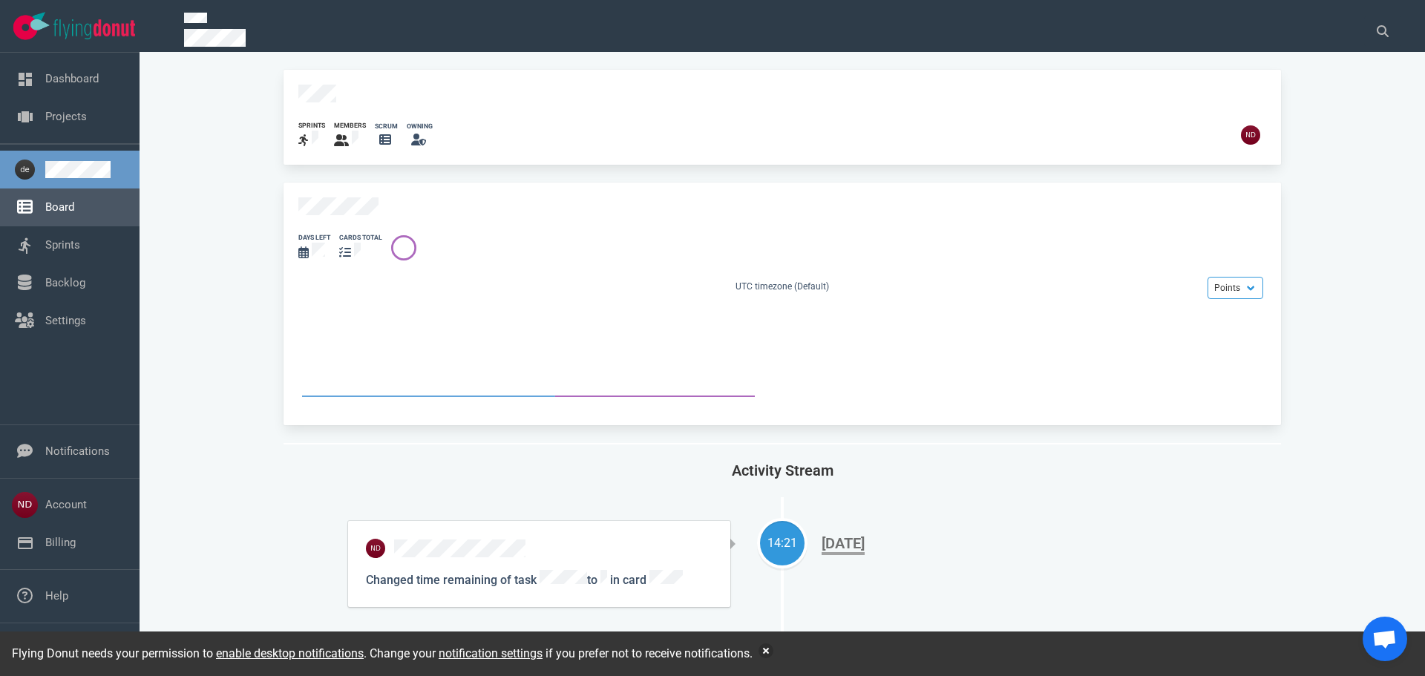
click at [65, 207] on link "Board" at bounding box center [59, 206] width 29 height 13
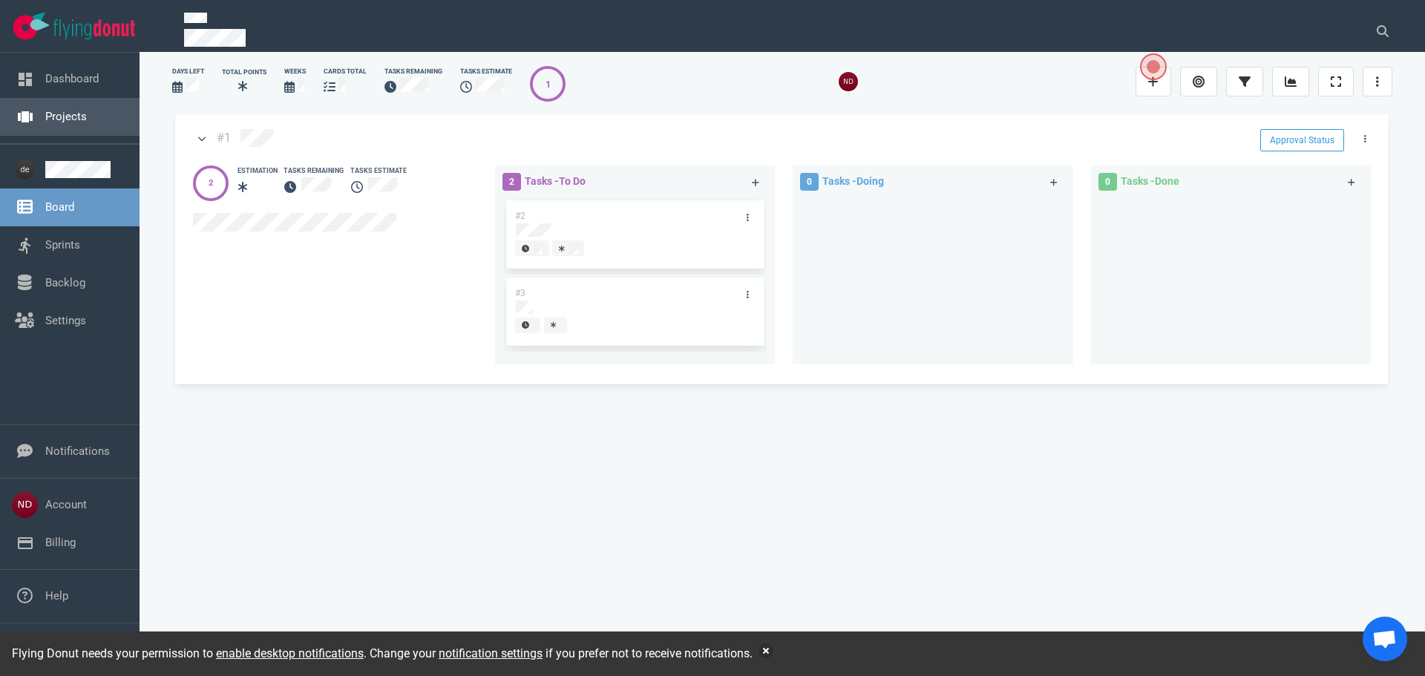
click at [65, 118] on link "Projects" at bounding box center [66, 116] width 42 height 13
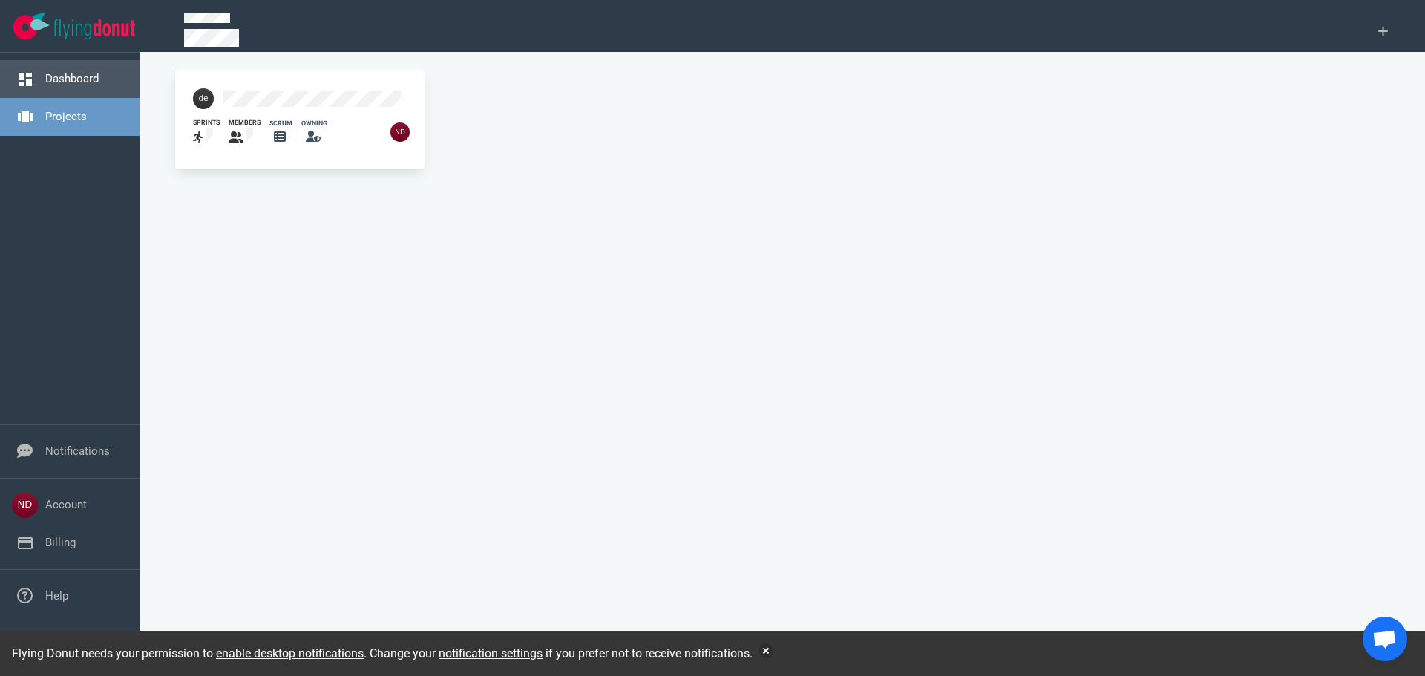
click at [82, 76] on link "Dashboard" at bounding box center [71, 78] width 53 height 13
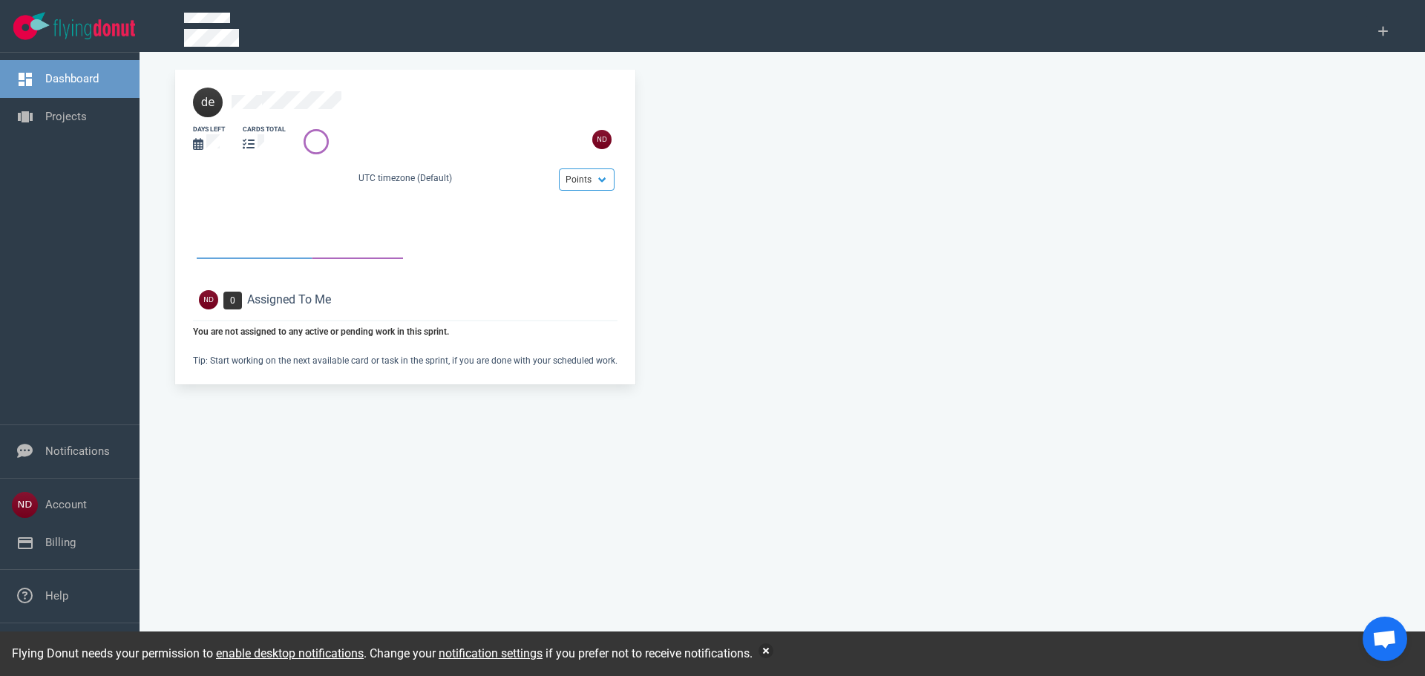
drag, startPoint x: 335, startPoint y: 85, endPoint x: 367, endPoint y: 106, distance: 38.5
click at [367, 106] on div at bounding box center [405, 103] width 442 height 48
click at [45, 115] on link "Projects" at bounding box center [66, 116] width 42 height 13
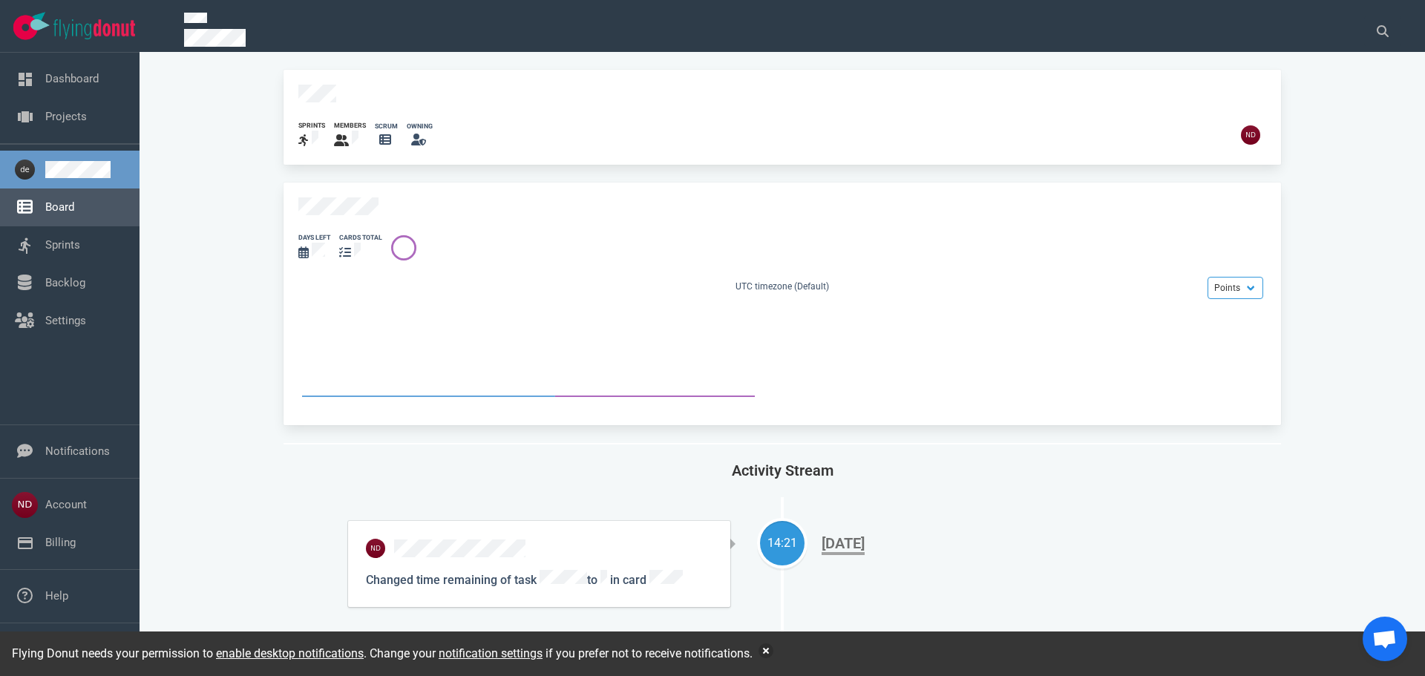
click at [74, 209] on link "Board" at bounding box center [59, 206] width 29 height 13
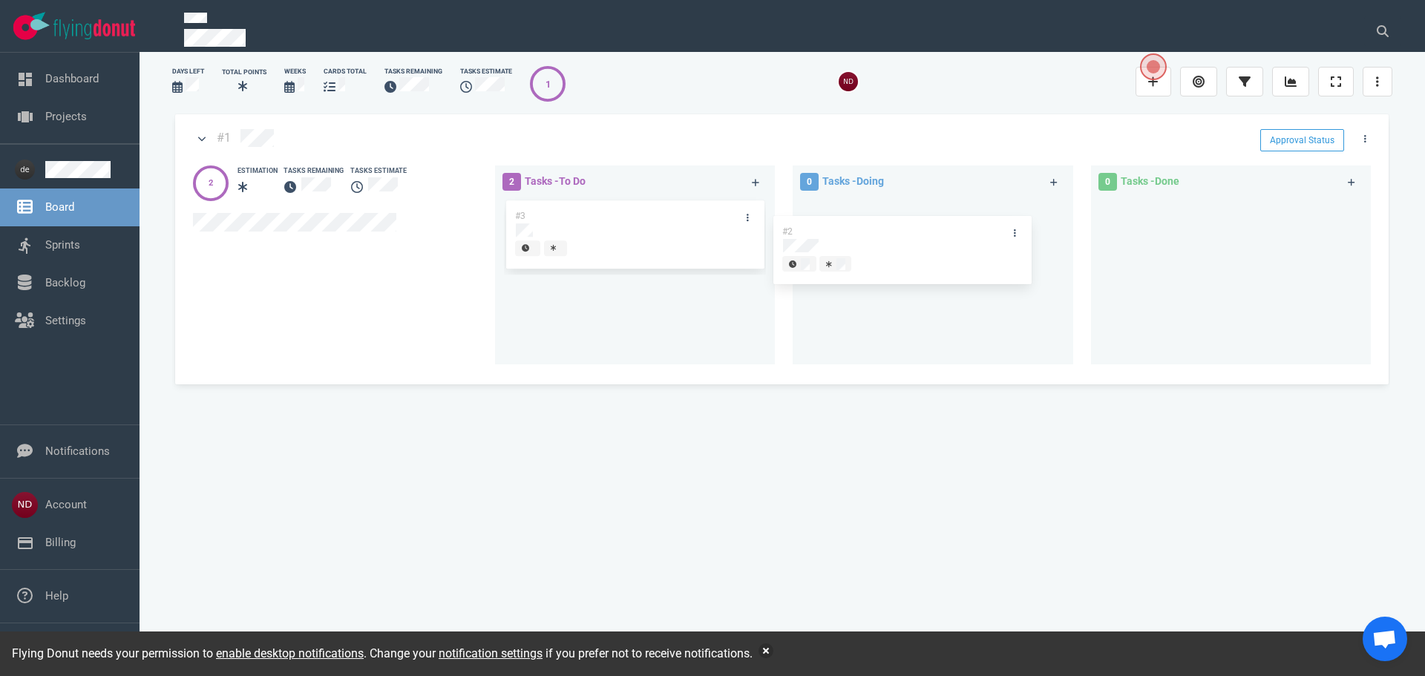
drag, startPoint x: 578, startPoint y: 209, endPoint x: 825, endPoint y: 224, distance: 247.6
click at [825, 224] on div "2 Tasks - To Do #2 #3 #2 0 Tasks - Doing 0 Tasks - Done" at bounding box center [938, 268] width 901 height 222
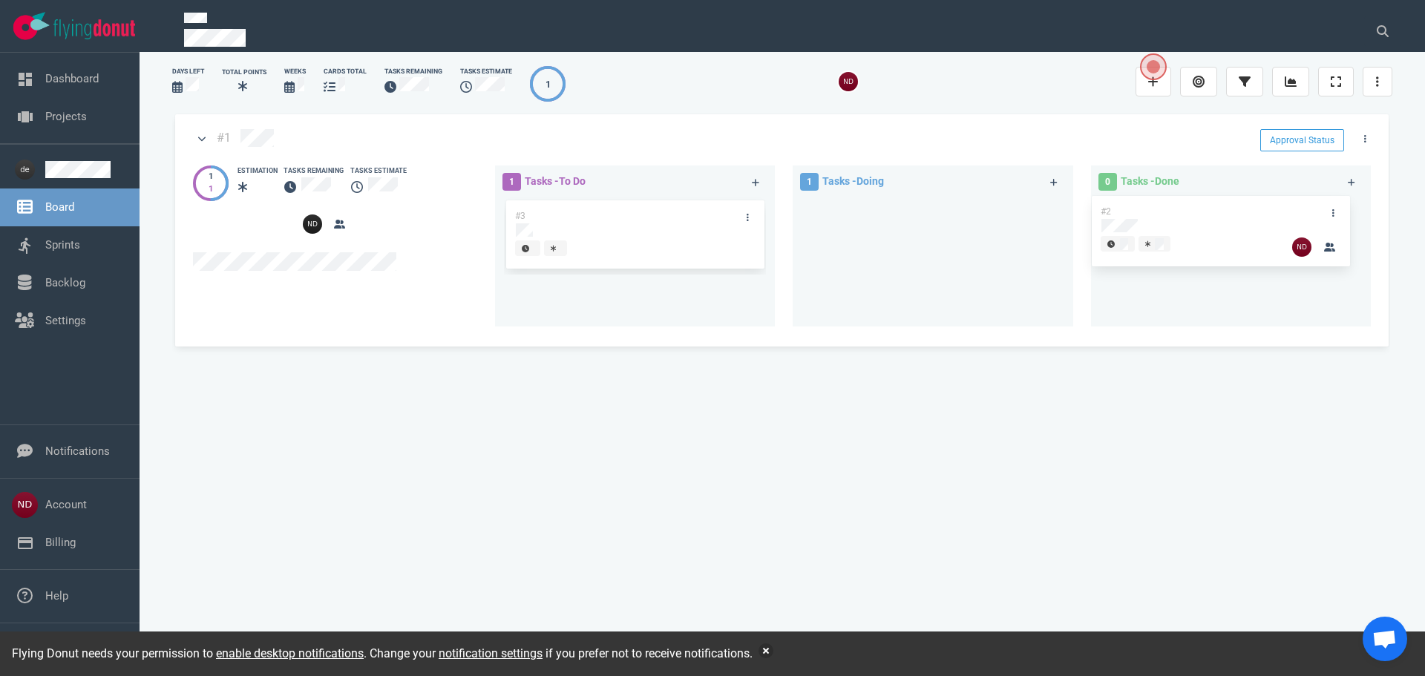
drag, startPoint x: 866, startPoint y: 206, endPoint x: 1154, endPoint y: 206, distance: 288.0
click at [1154, 206] on div "1 Tasks - To Do #3 1 Tasks - Doing #2 #2 0 Tasks - Done" at bounding box center [938, 249] width 901 height 184
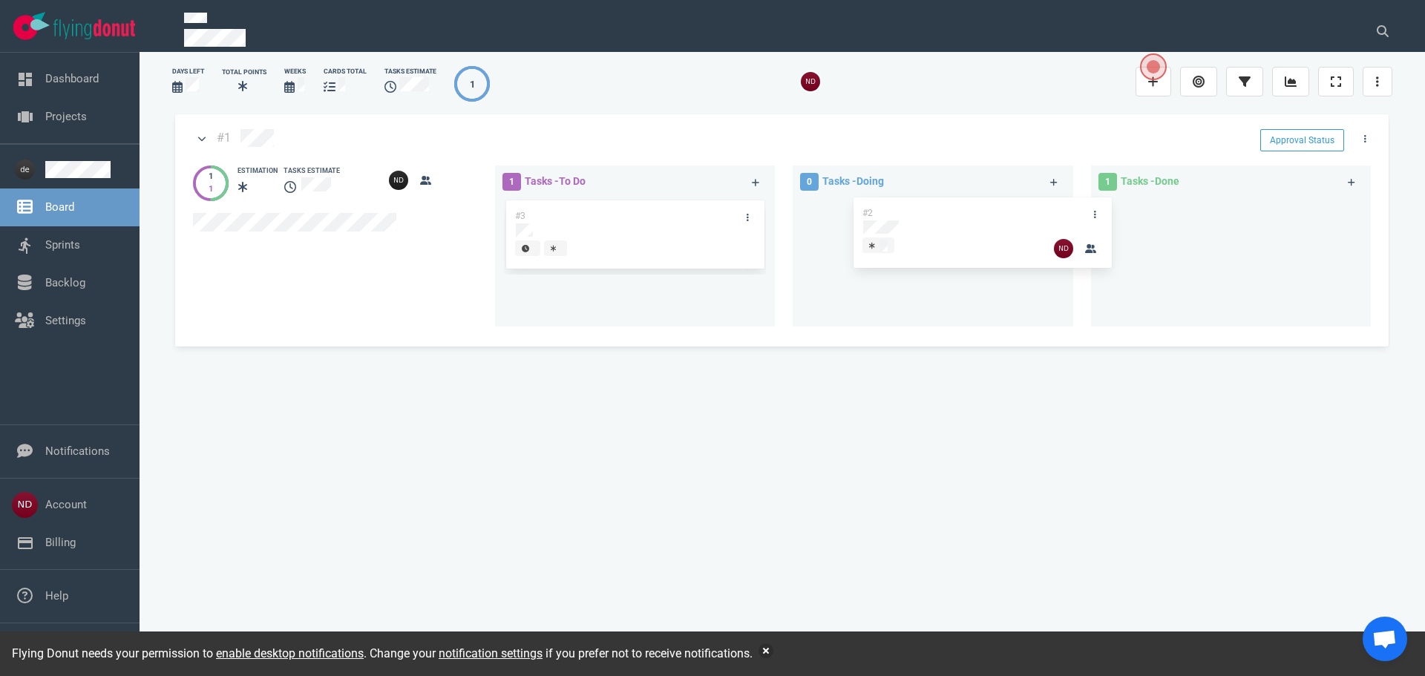
drag, startPoint x: 1245, startPoint y: 207, endPoint x: 995, endPoint y: 210, distance: 249.4
click at [995, 210] on div "1 Tasks - To Do #3 0 Tasks - Doing 1 Tasks - Done #2 #2" at bounding box center [938, 249] width 901 height 184
click at [671, 206] on div "#3" at bounding box center [621, 215] width 230 height 31
click at [892, 205] on div "#2" at bounding box center [919, 215] width 230 height 31
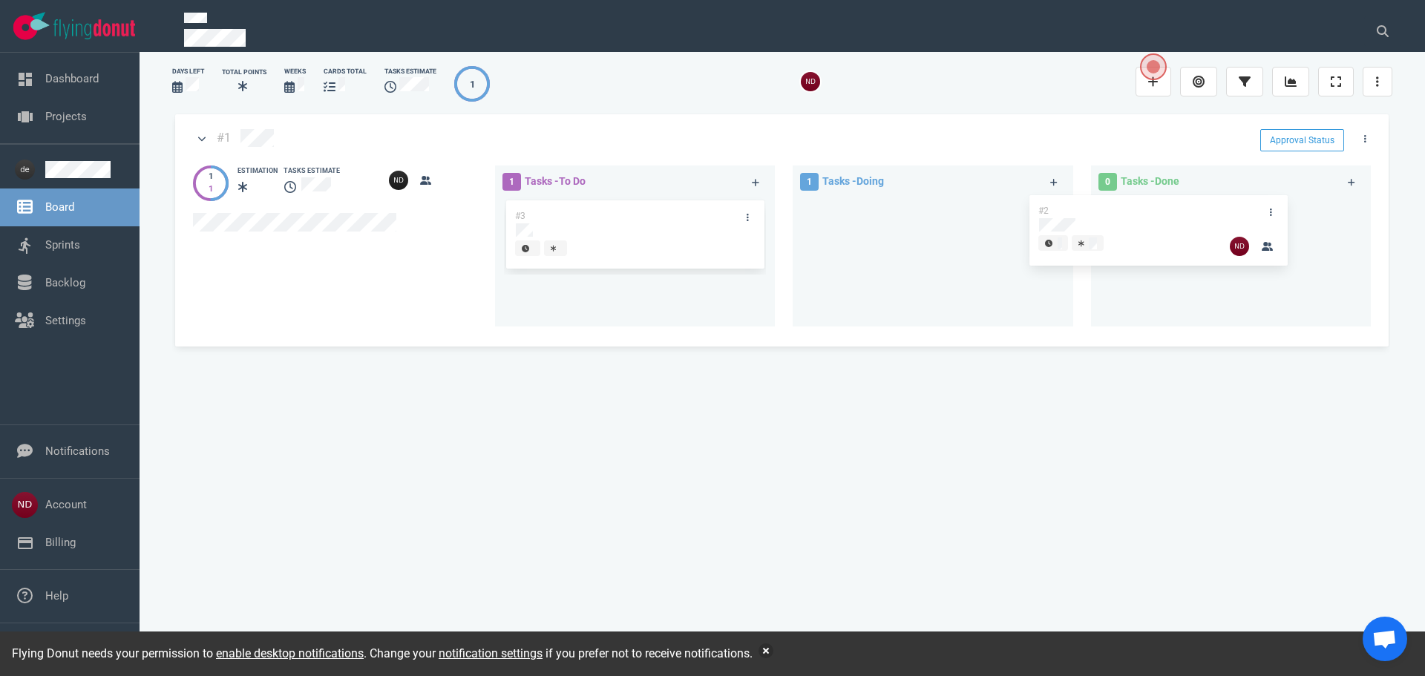
drag, startPoint x: 892, startPoint y: 205, endPoint x: 1160, endPoint y: 205, distance: 268.7
click at [1160, 205] on div "1 Tasks - To Do #3 1 Tasks - Doing #2 #2 0 Tasks - Done" at bounding box center [938, 249] width 901 height 184
click at [967, 133] on div at bounding box center [741, 141] width 1001 height 24
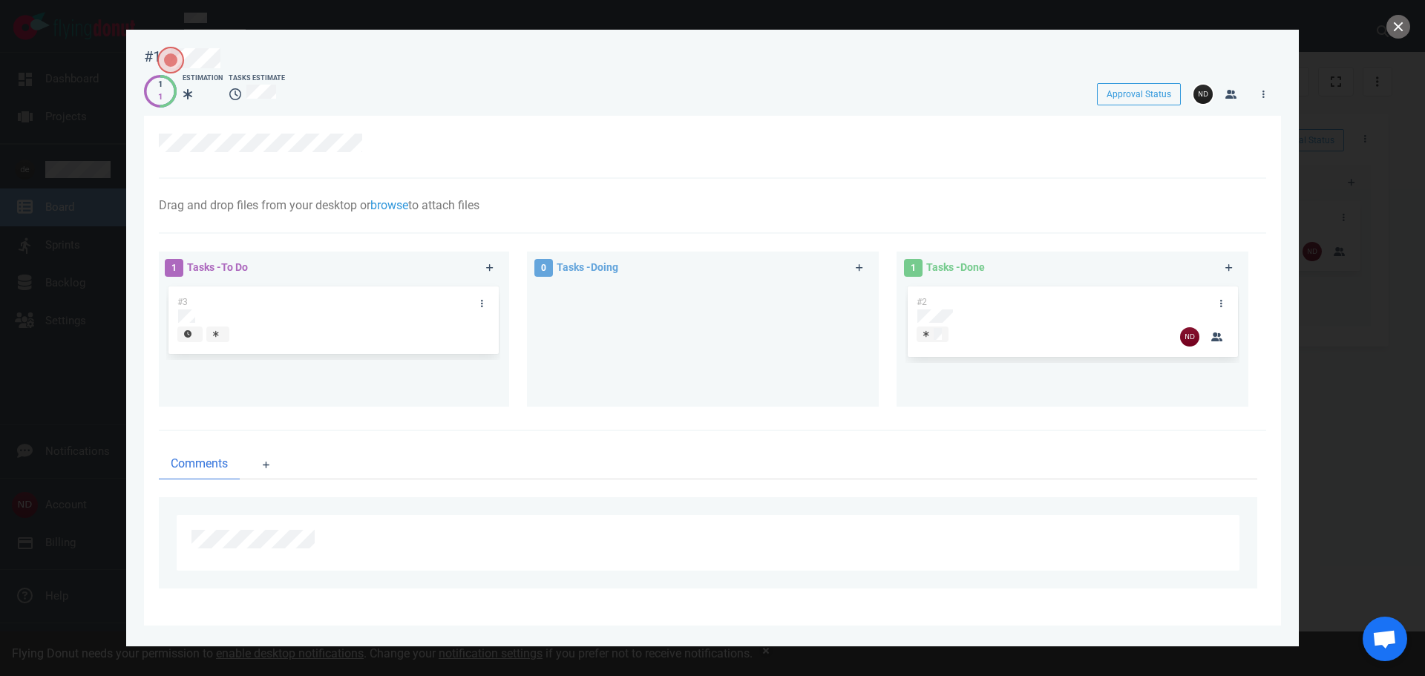
click at [1351, 125] on div at bounding box center [712, 338] width 1425 height 676
click at [1401, 29] on button "close" at bounding box center [1399, 27] width 24 height 24
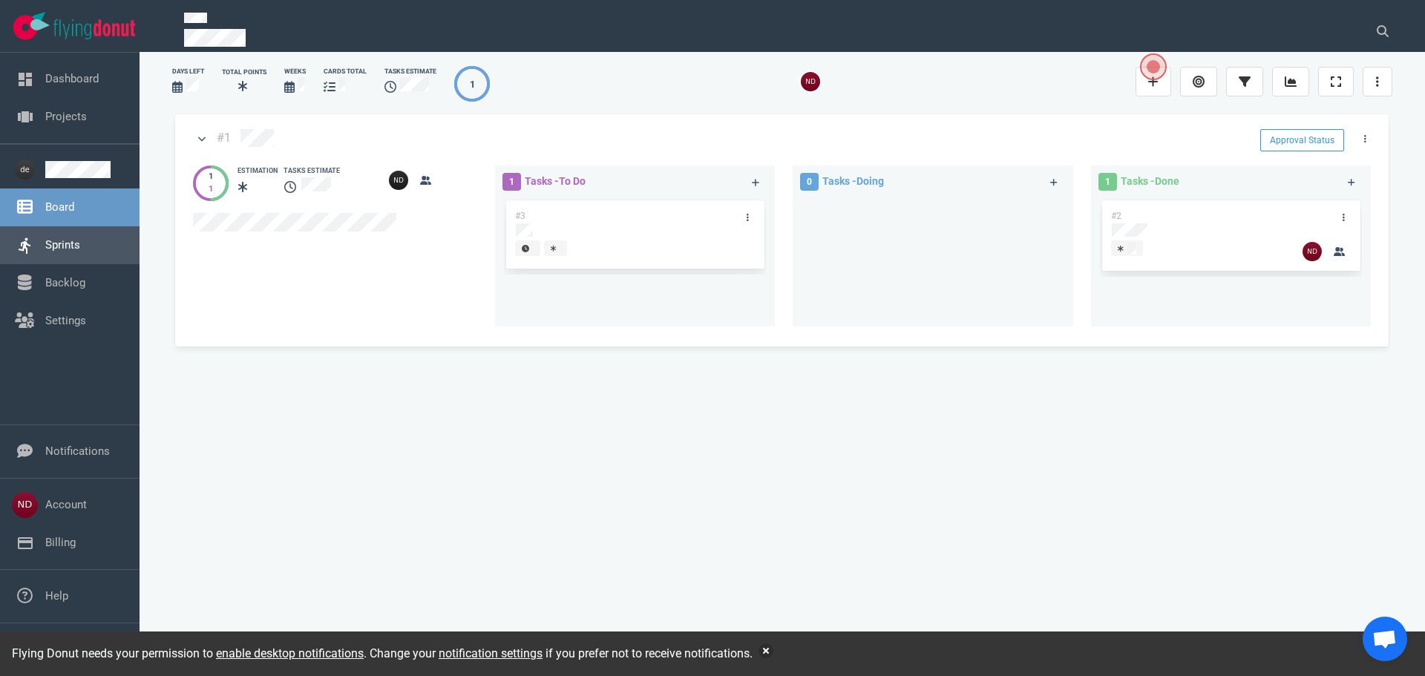
click at [80, 246] on link "Sprints" at bounding box center [62, 244] width 35 height 13
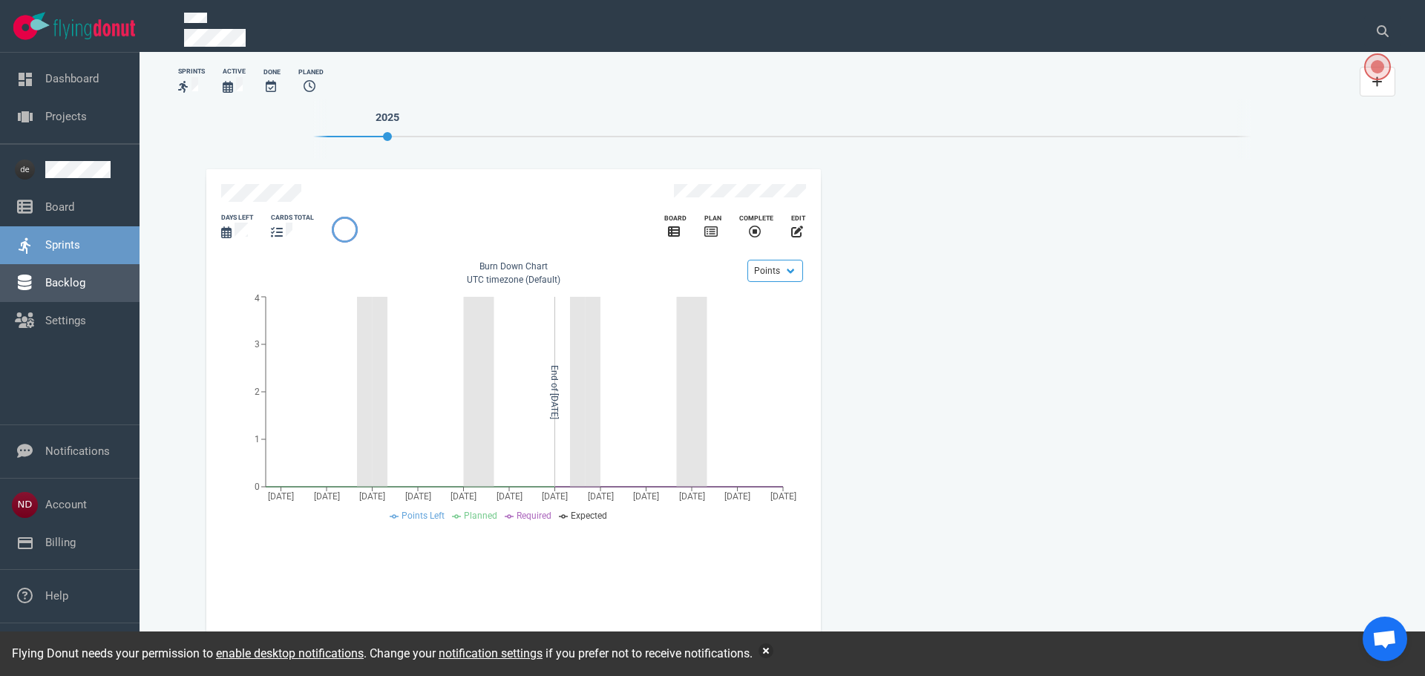
click at [72, 281] on link "Backlog" at bounding box center [65, 282] width 40 height 13
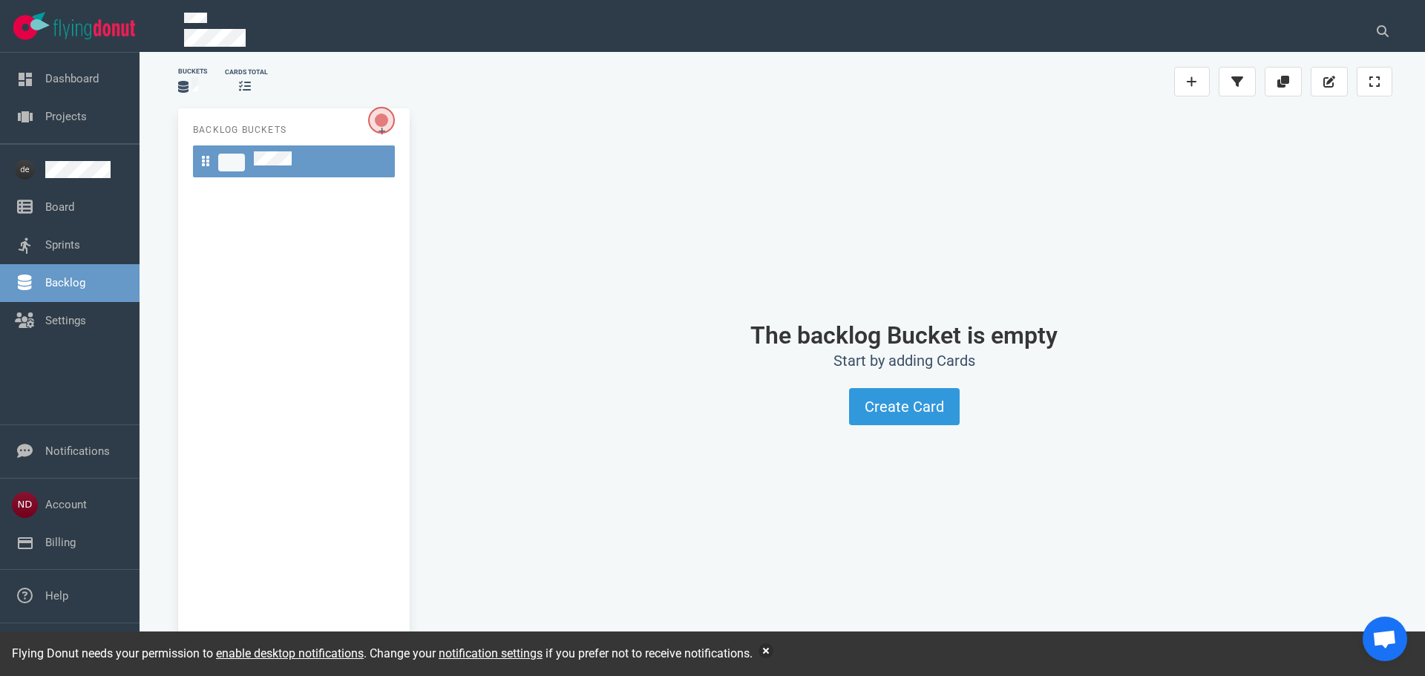
click at [264, 125] on p "Backlog Buckets" at bounding box center [294, 129] width 202 height 13
click at [377, 125] on span "Open the dialog" at bounding box center [381, 120] width 25 height 25
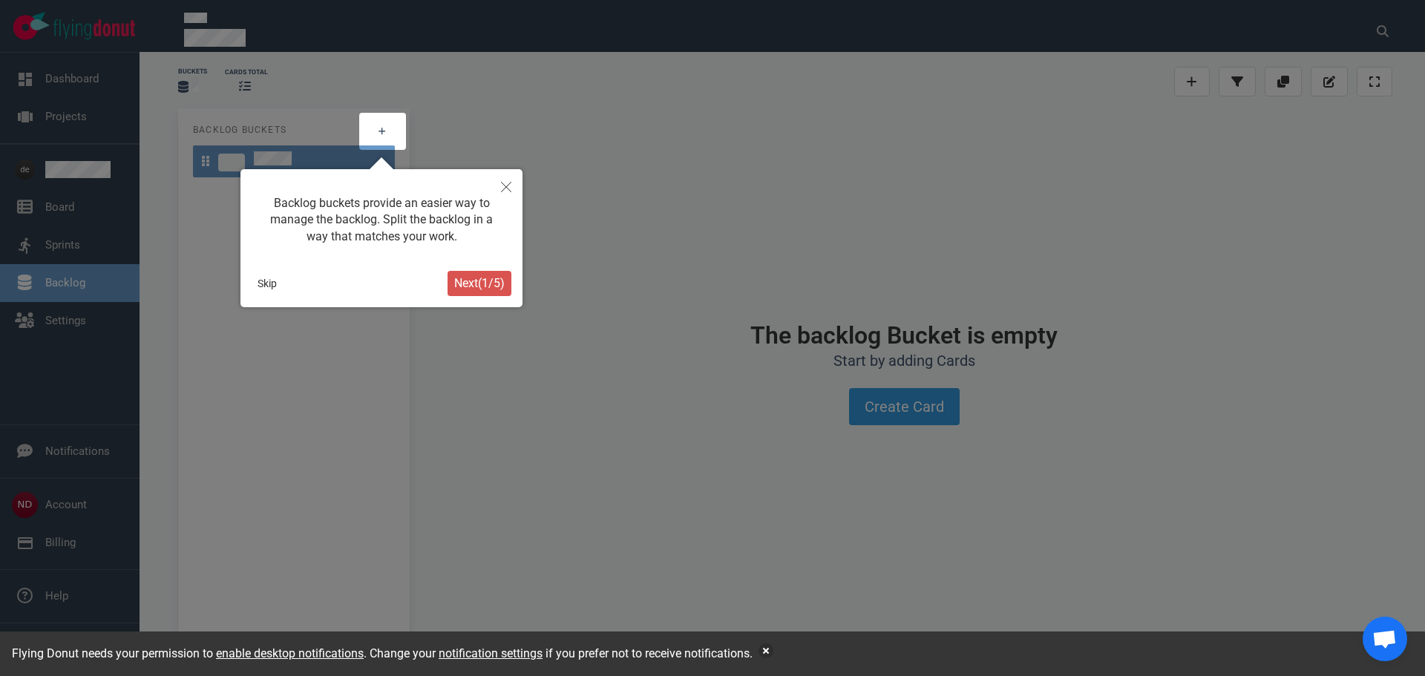
click at [480, 295] on button "Next ( 1 / 5 )" at bounding box center [480, 283] width 64 height 25
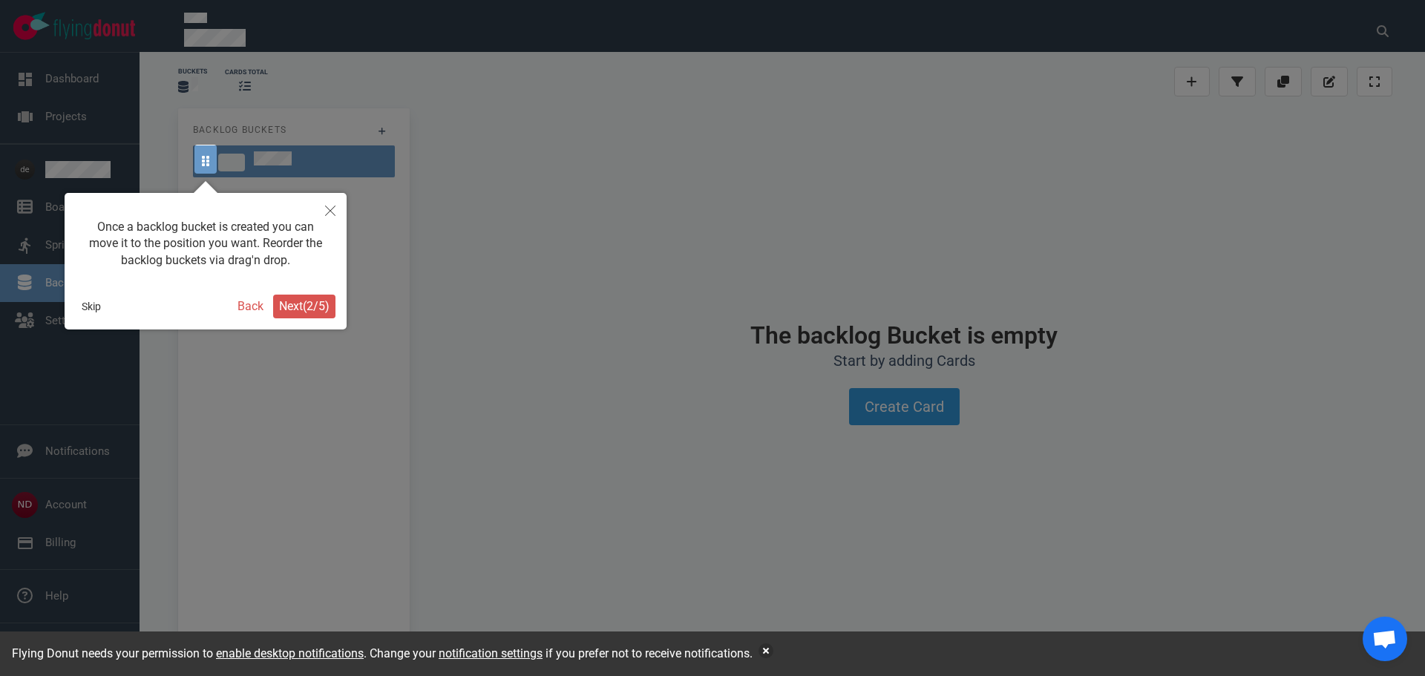
click at [295, 307] on span "Next ( 2 / 5 )" at bounding box center [304, 306] width 50 height 14
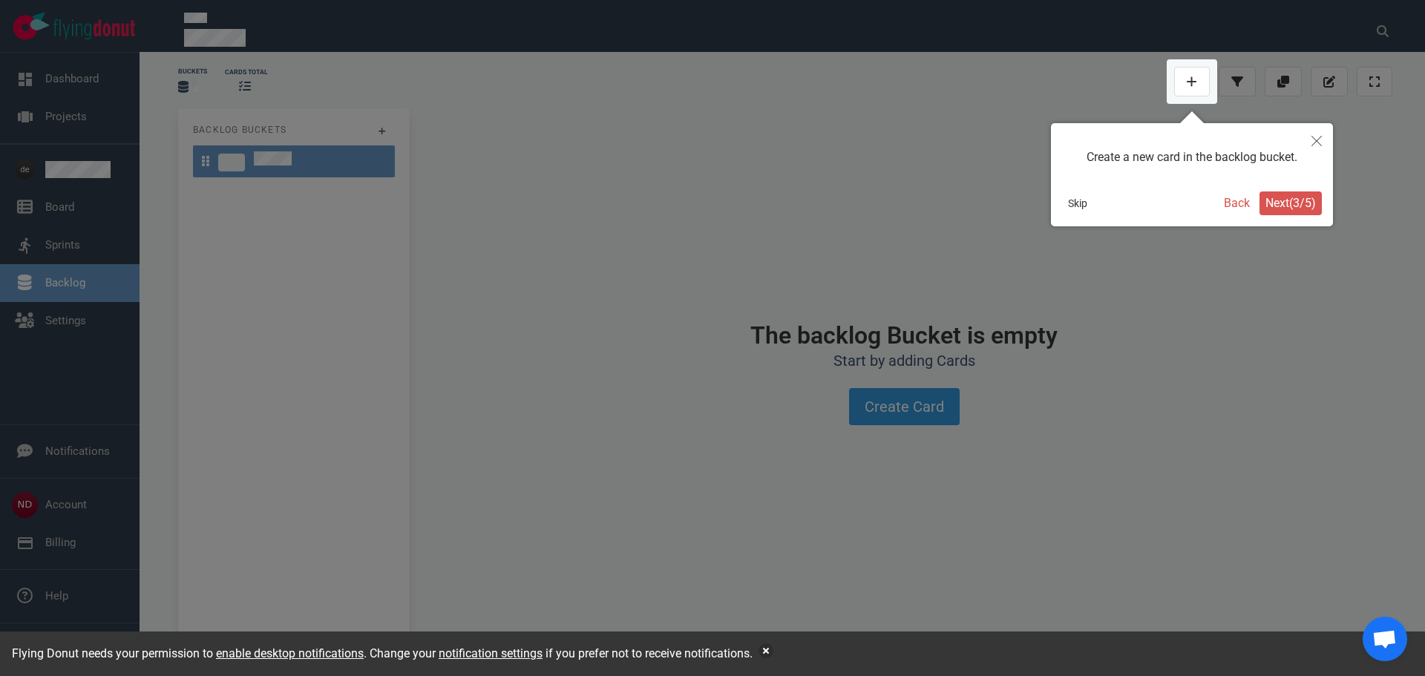
click at [1269, 204] on span "Next ( 3 / 5 )" at bounding box center [1291, 203] width 50 height 14
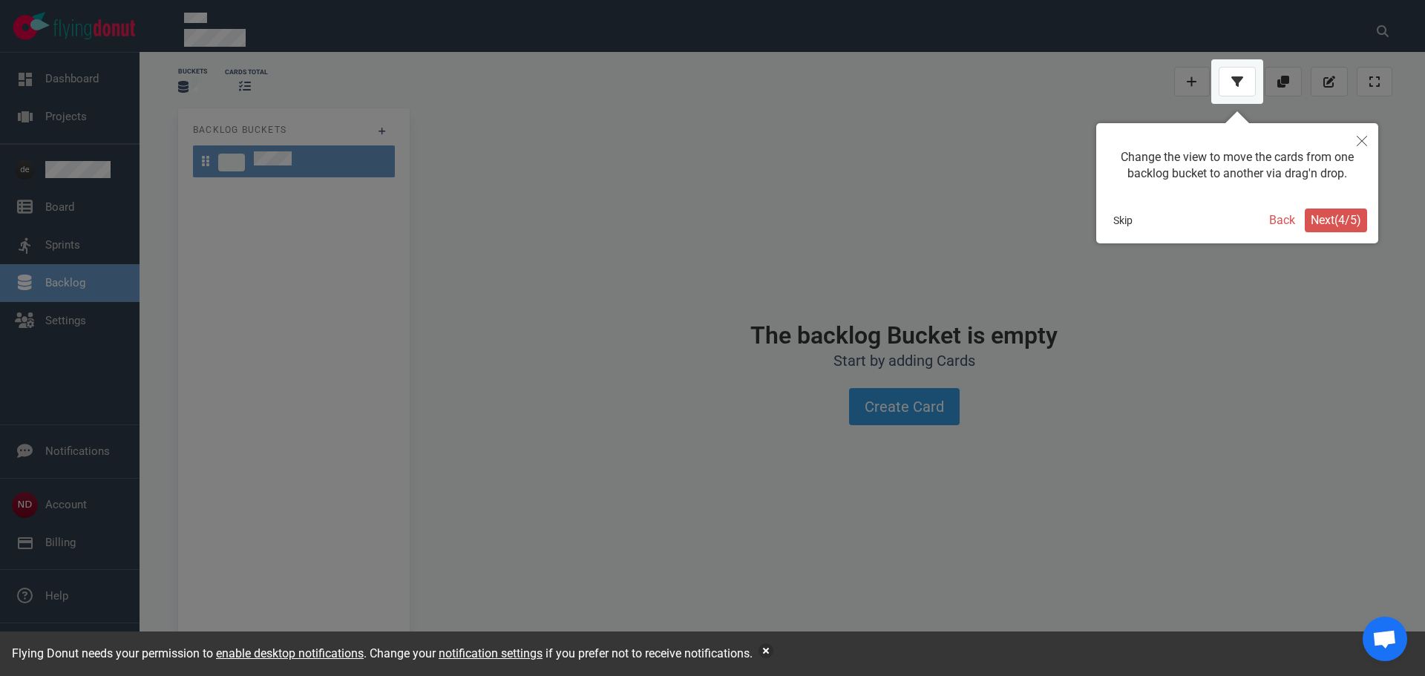
click at [1332, 218] on span "Next ( 4 / 5 )" at bounding box center [1336, 220] width 50 height 14
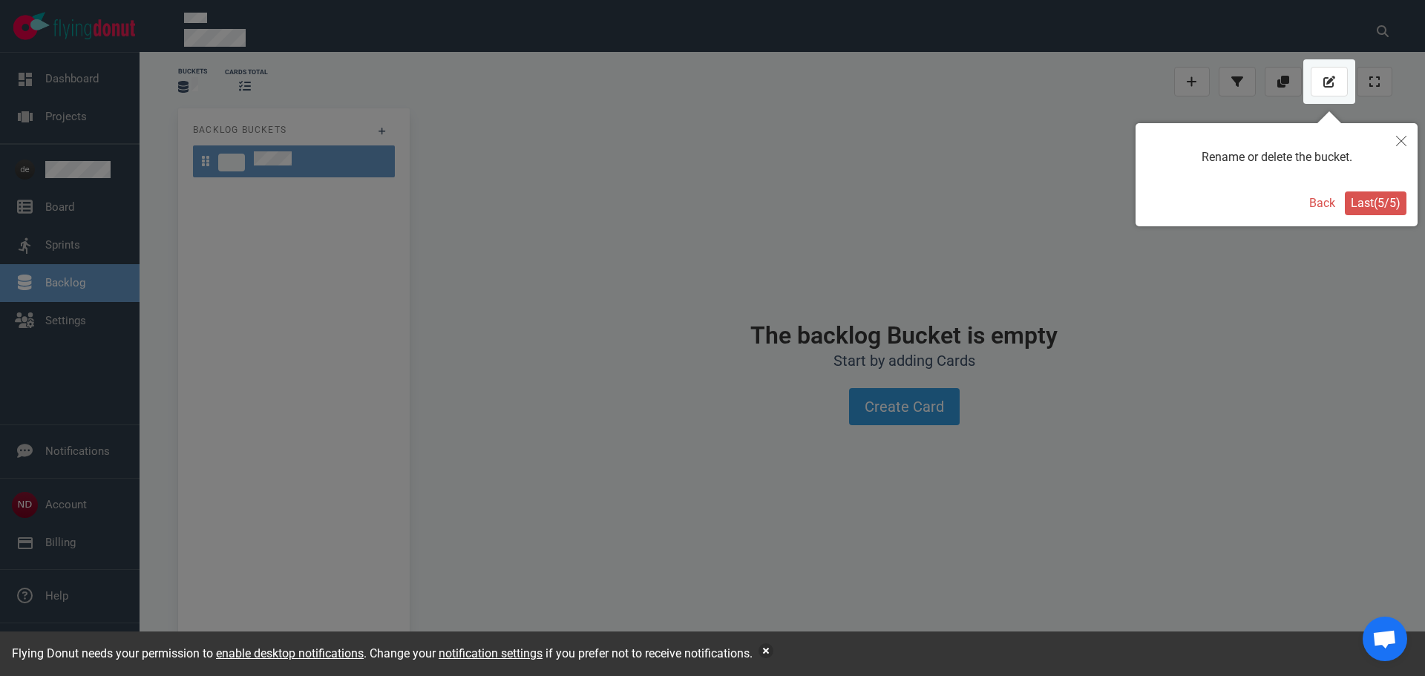
click at [1363, 207] on span "Last ( 5 / 5 )" at bounding box center [1376, 203] width 50 height 14
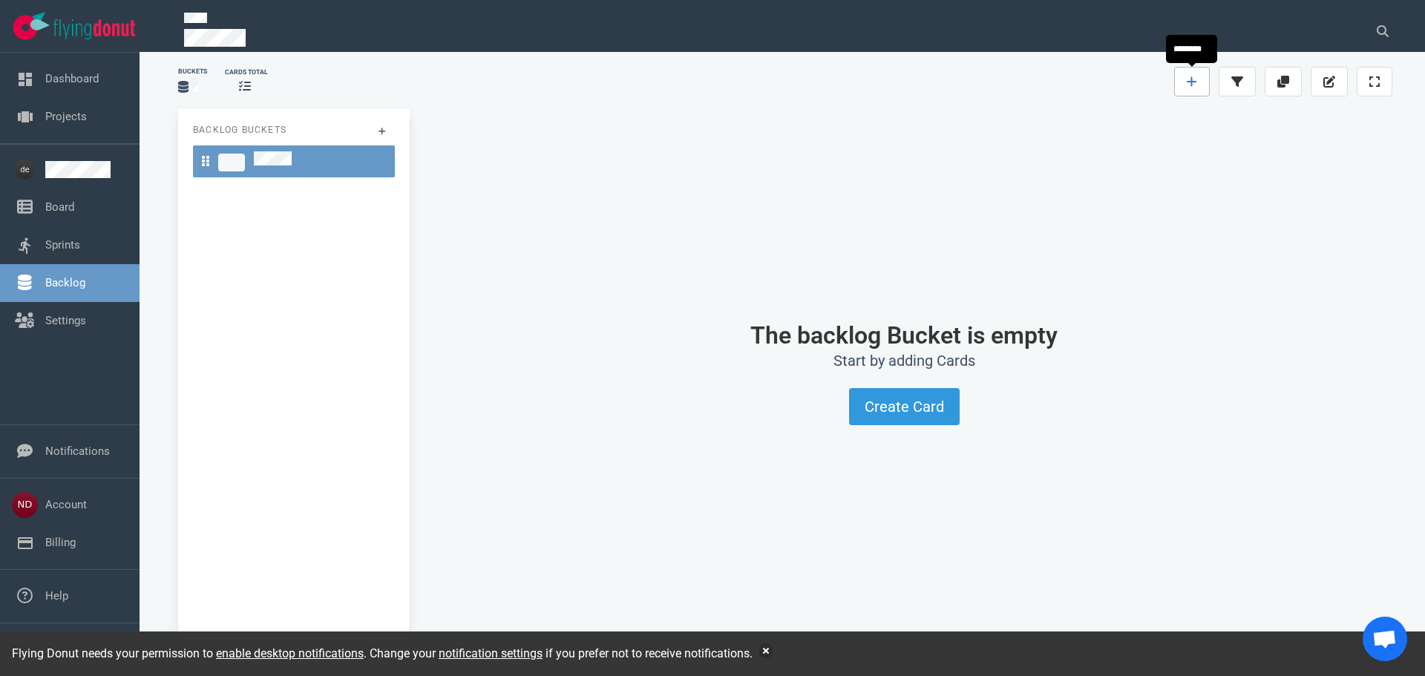
click at [1199, 85] on link at bounding box center [1192, 82] width 36 height 30
click at [1237, 85] on icon at bounding box center [1238, 81] width 12 height 10
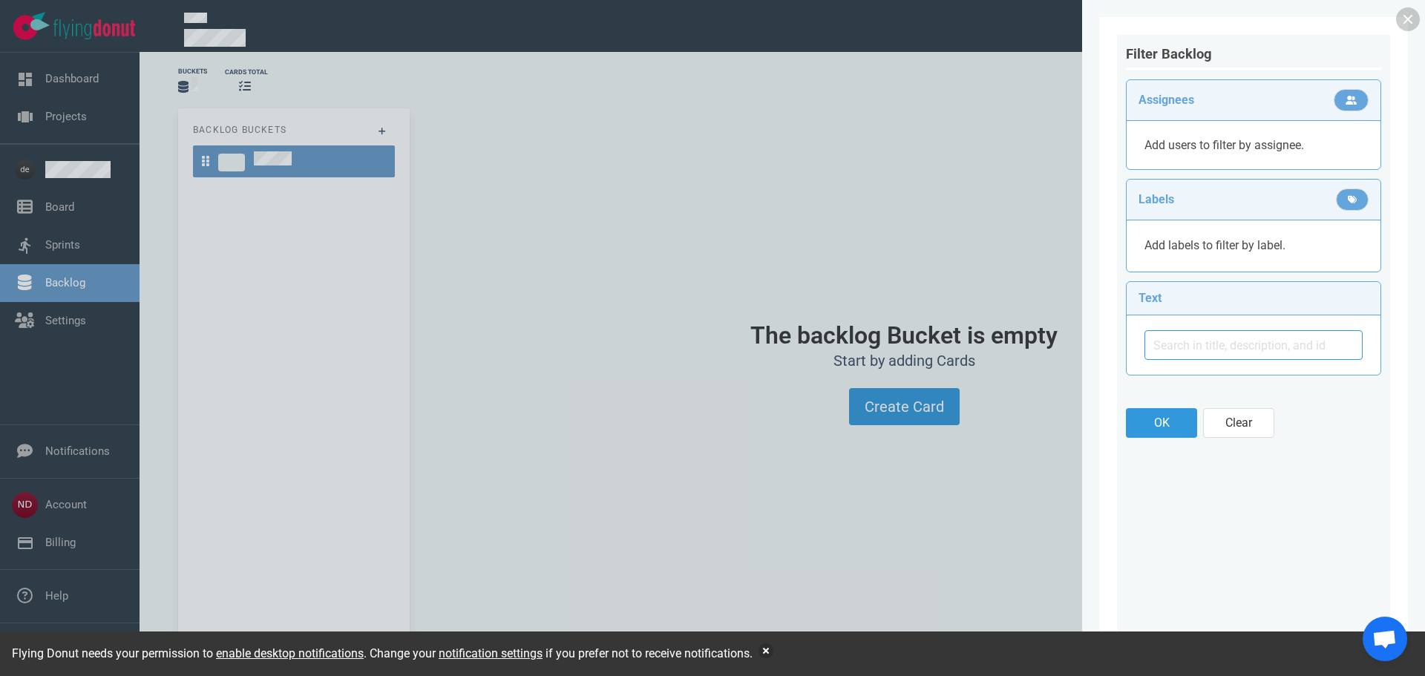
click at [972, 133] on div at bounding box center [712, 338] width 1425 height 676
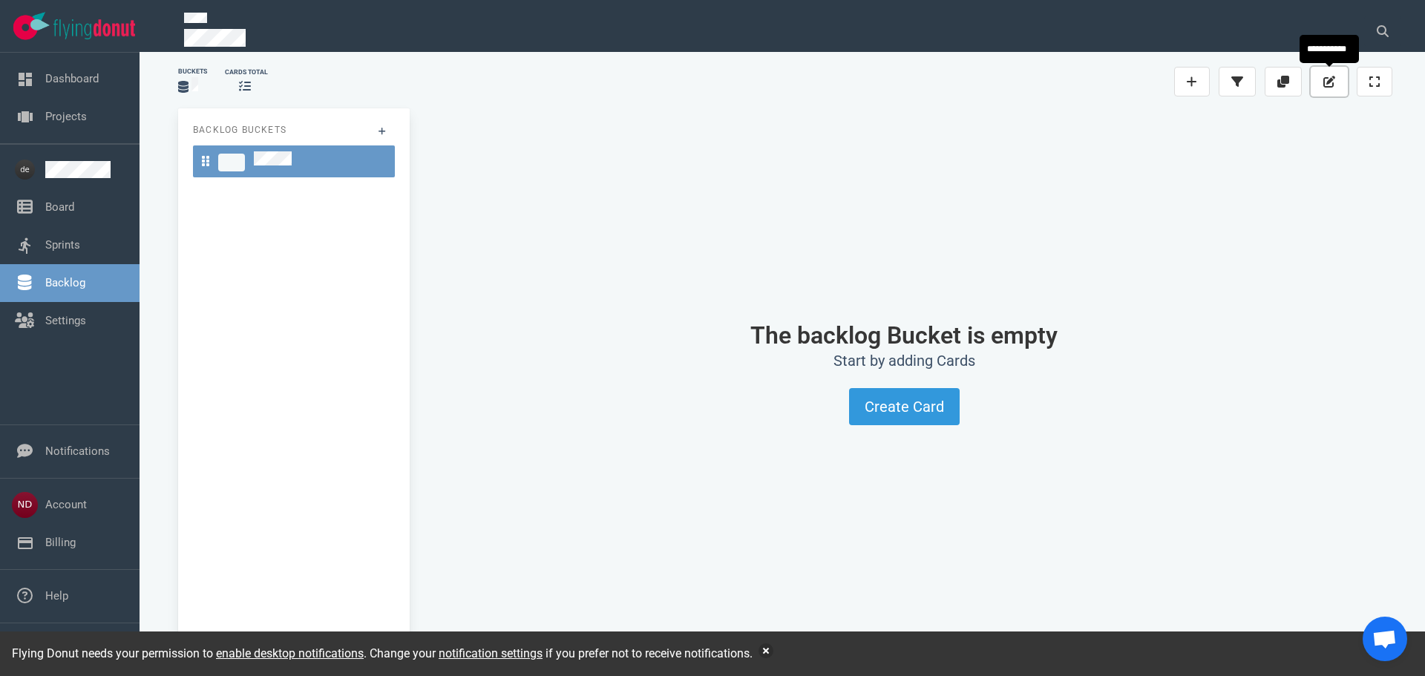
click at [1338, 79] on button at bounding box center [1329, 82] width 37 height 30
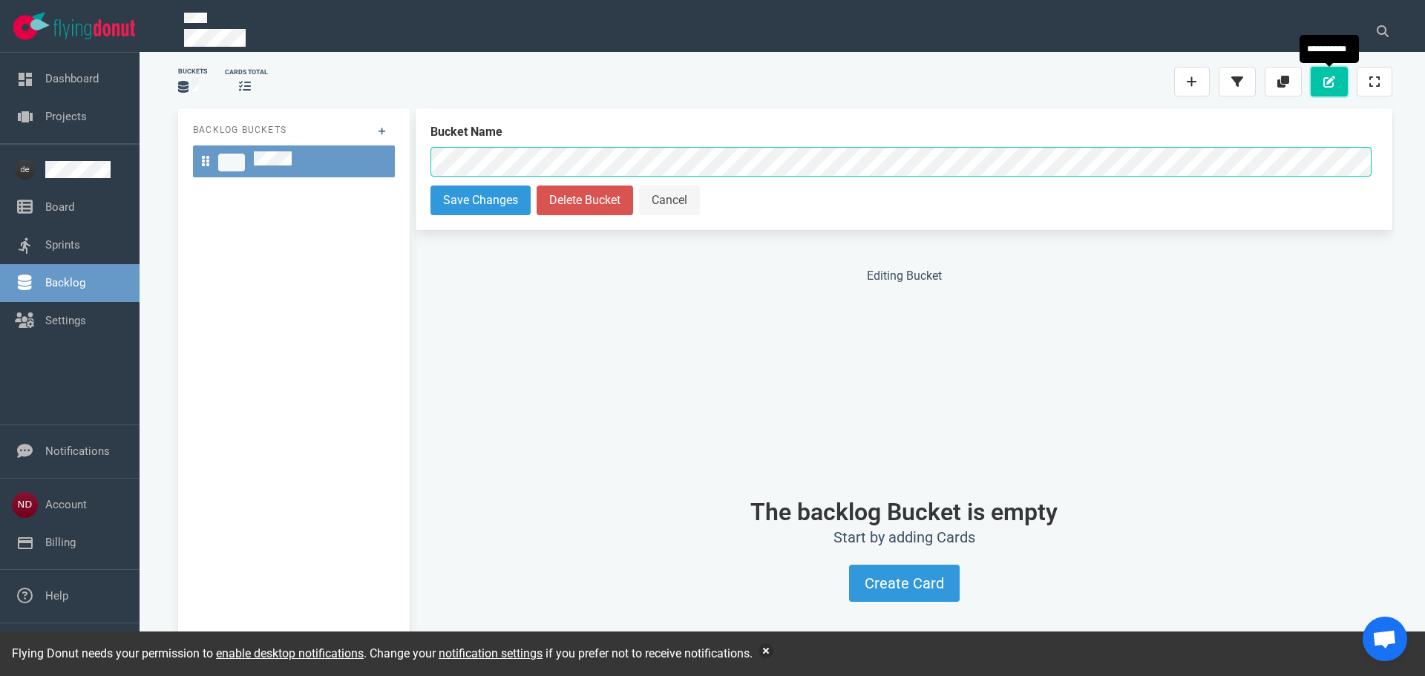
click at [1338, 79] on button at bounding box center [1329, 82] width 37 height 30
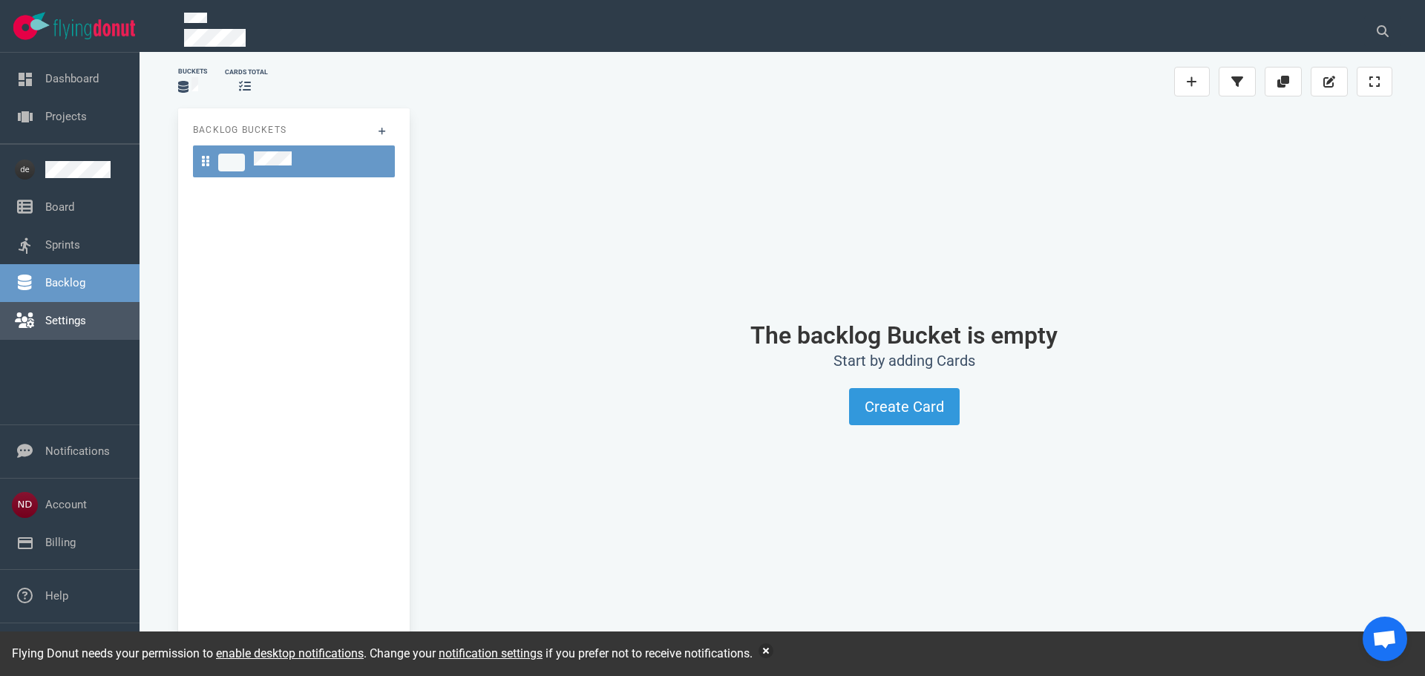
click at [45, 319] on link "Settings" at bounding box center [65, 320] width 41 height 13
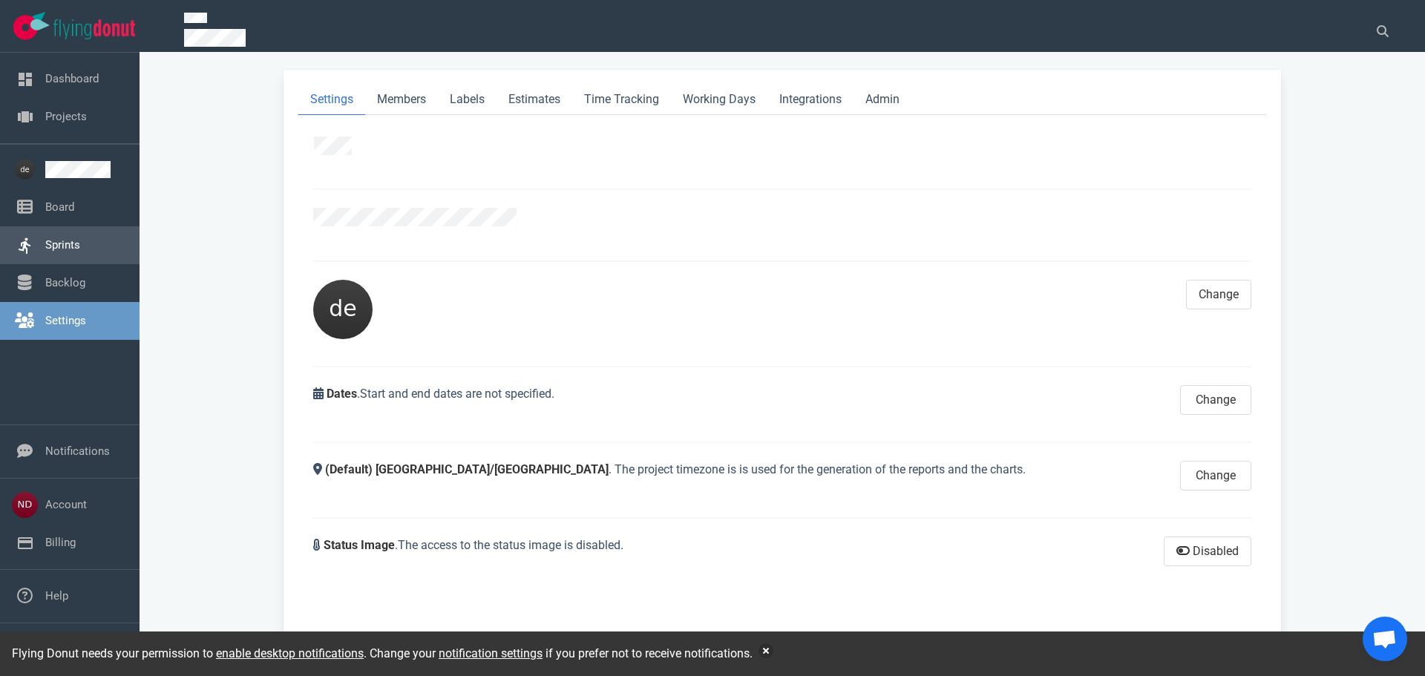
click at [55, 241] on link "Sprints" at bounding box center [62, 244] width 35 height 13
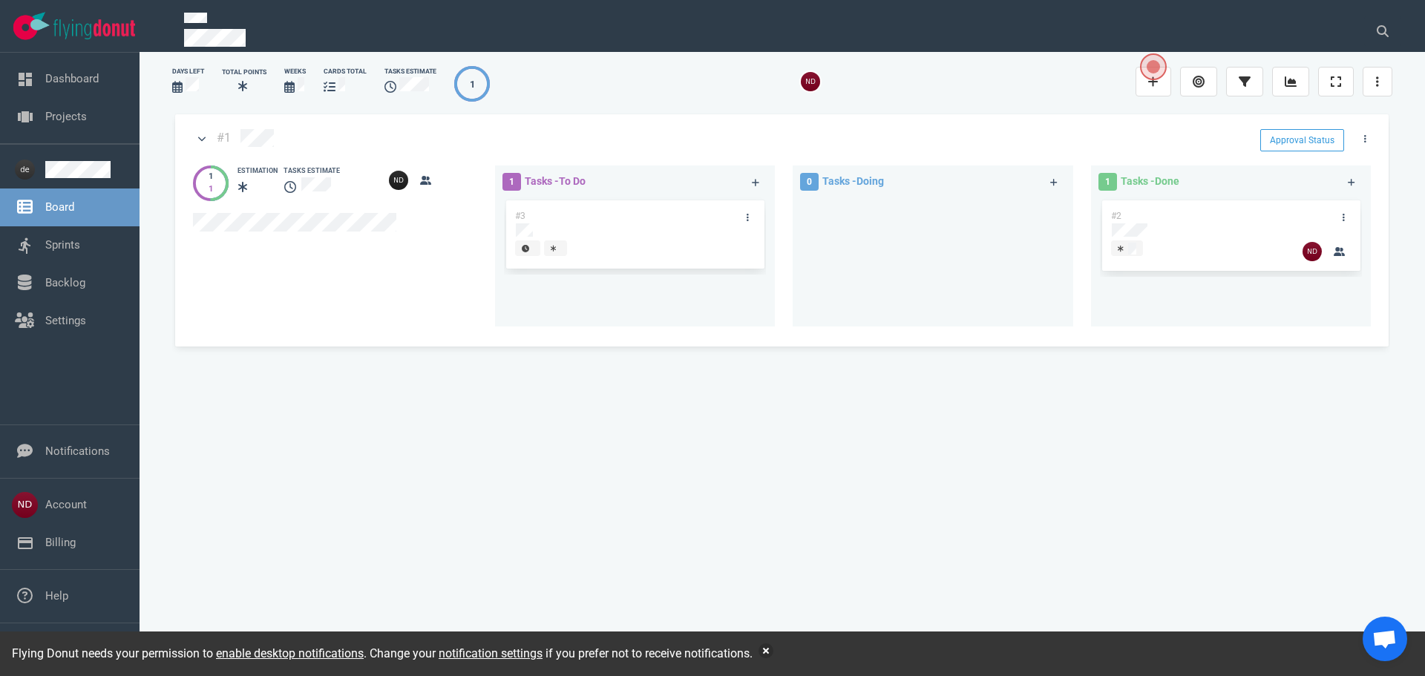
click at [1151, 78] on button "Open the dialog" at bounding box center [1153, 66] width 27 height 27
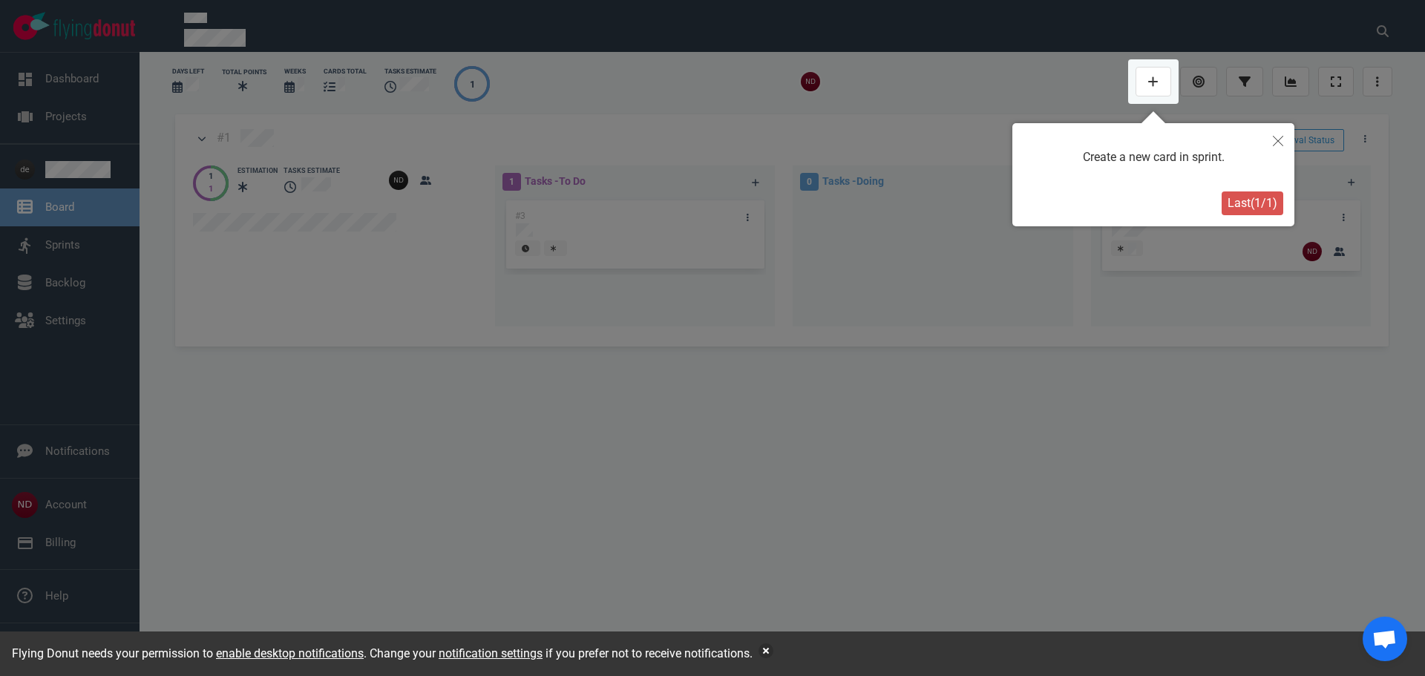
click at [1007, 79] on div at bounding box center [712, 338] width 1425 height 676
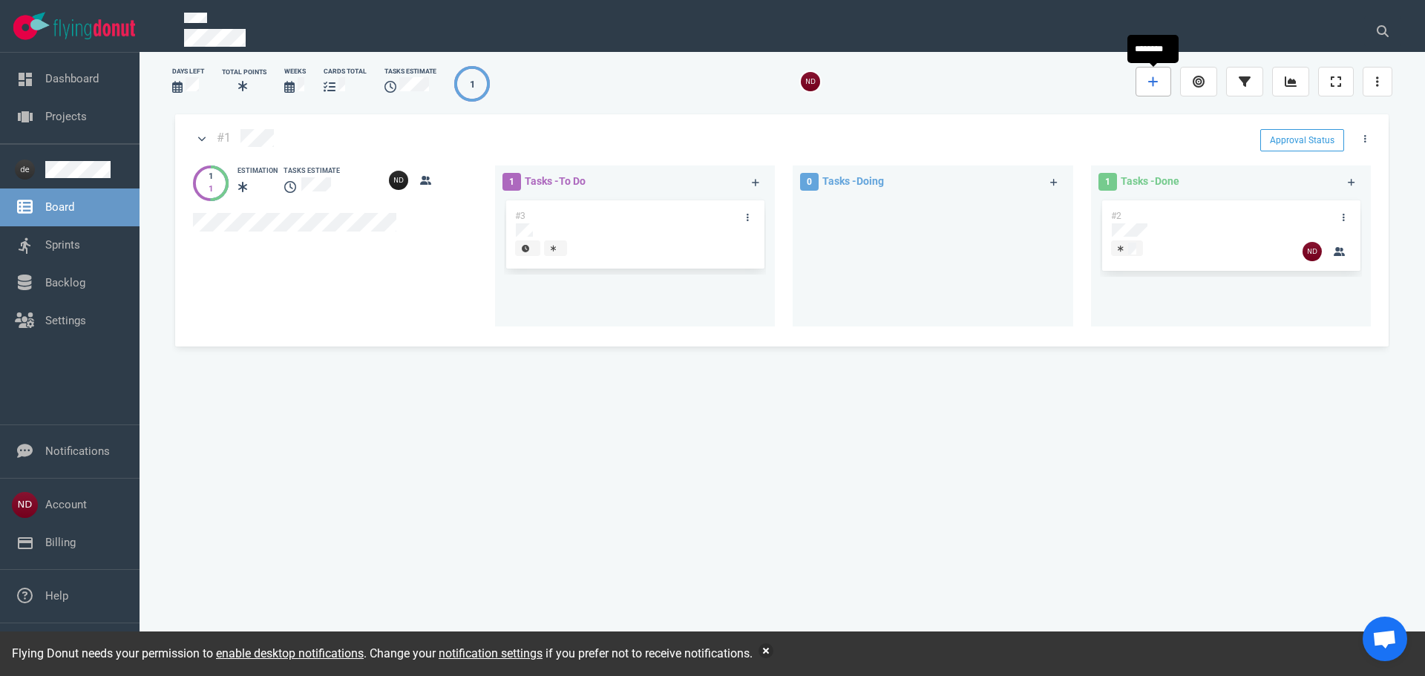
click at [1163, 82] on link at bounding box center [1154, 82] width 36 height 30
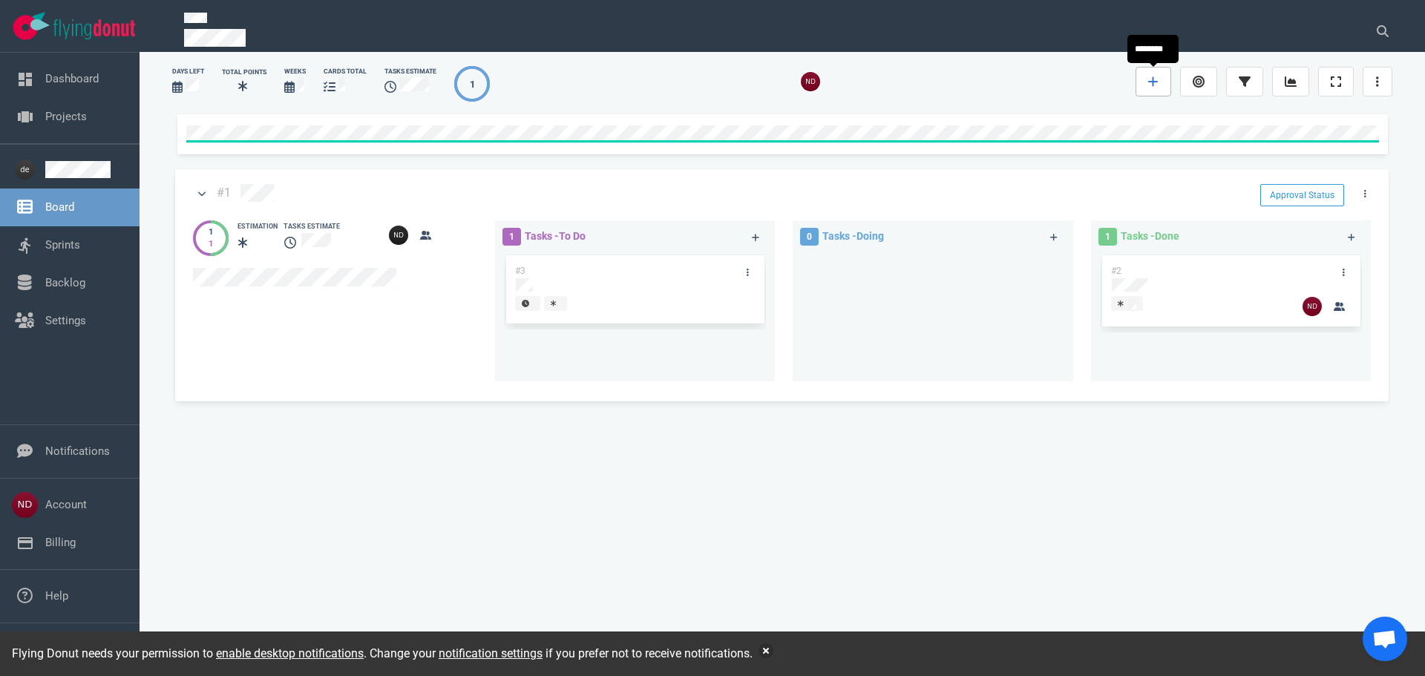
click at [1155, 83] on icon at bounding box center [1153, 82] width 10 height 12
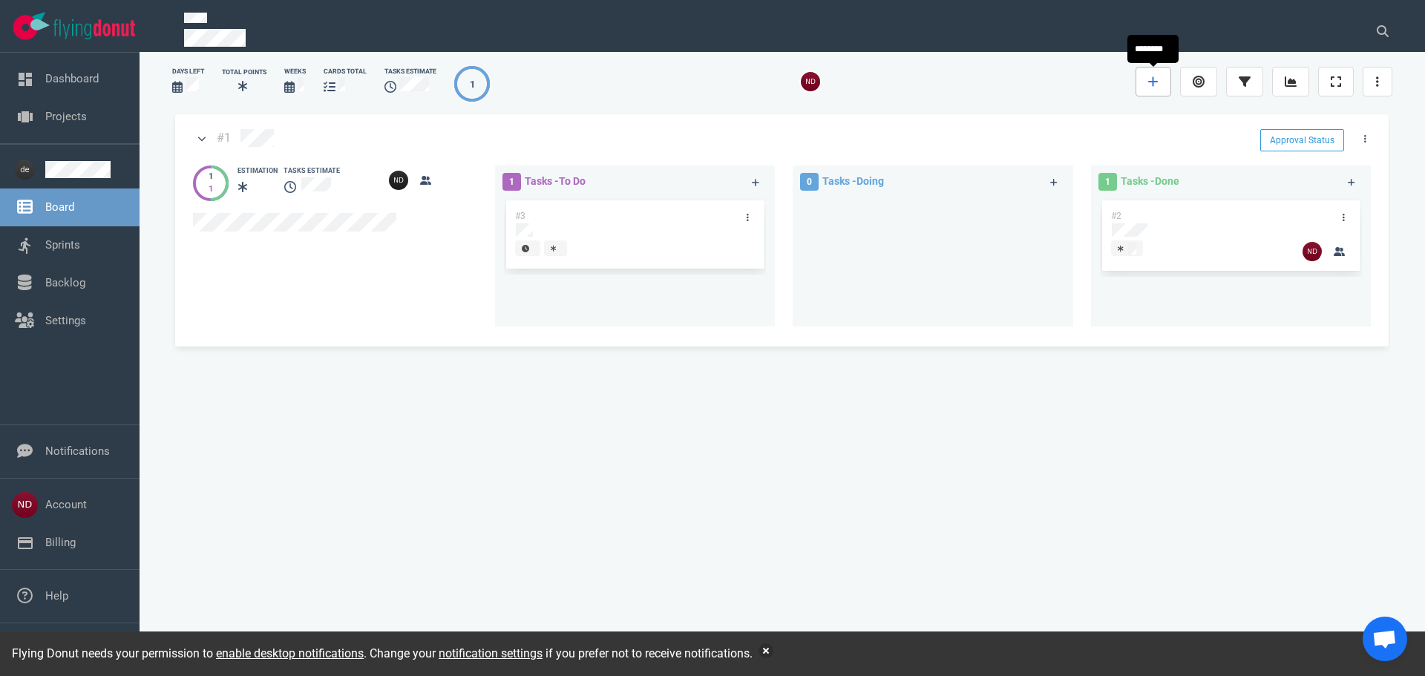
click at [1155, 83] on icon at bounding box center [1153, 82] width 10 height 12
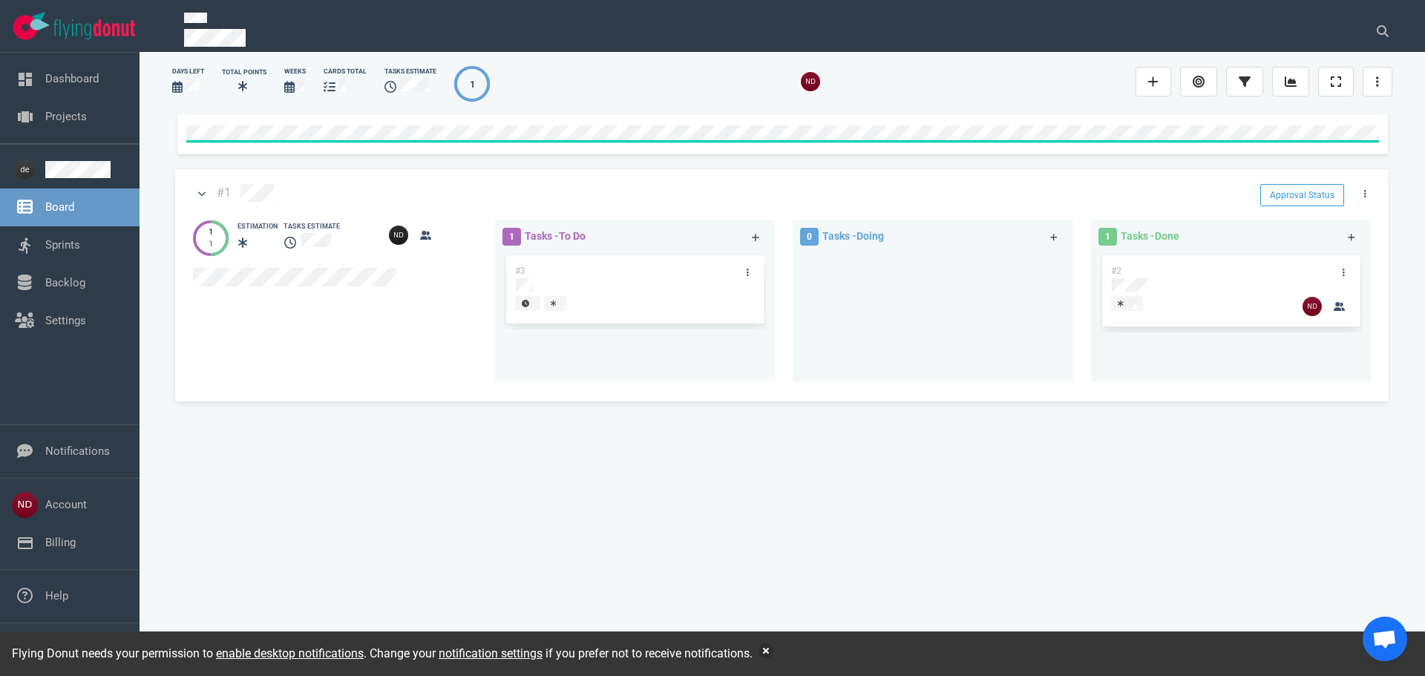
click at [1084, 67] on div at bounding box center [817, 81] width 637 height 37
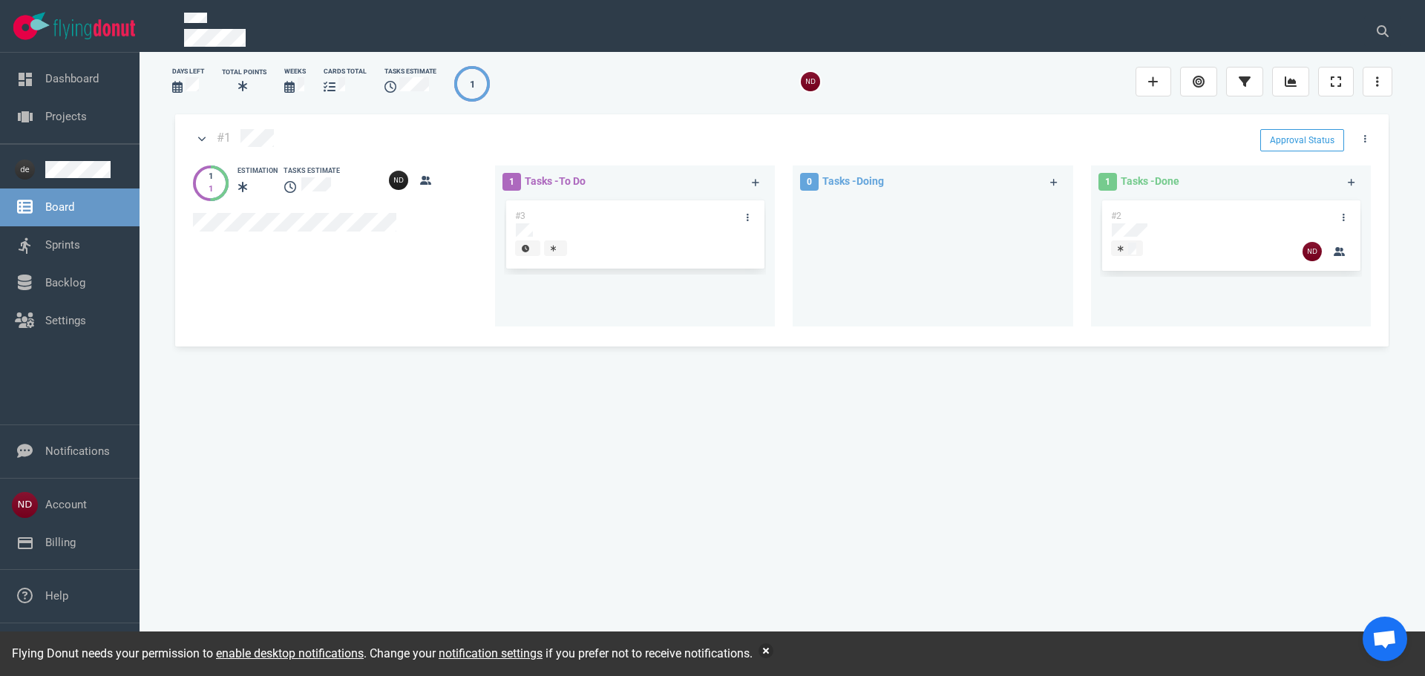
click at [477, 85] on div "1" at bounding box center [472, 84] width 36 height 36
click at [389, 85] on icon at bounding box center [391, 87] width 12 height 12
click at [331, 85] on icon at bounding box center [330, 87] width 12 height 12
click at [267, 85] on div at bounding box center [244, 87] width 45 height 18
drag, startPoint x: 236, startPoint y: 85, endPoint x: 204, endPoint y: 88, distance: 32.0
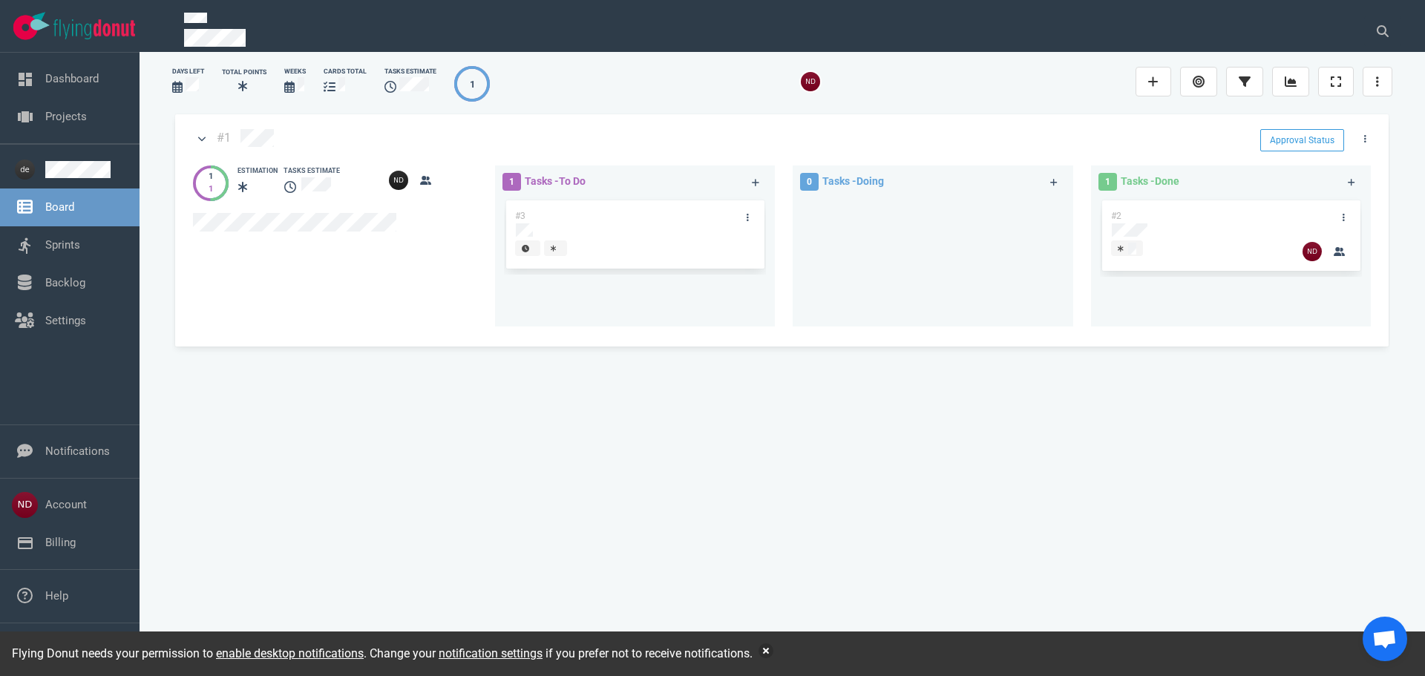
click at [234, 86] on div at bounding box center [244, 87] width 45 height 18
click at [70, 167] on link at bounding box center [86, 169] width 82 height 17
